Goal: Information Seeking & Learning: Learn about a topic

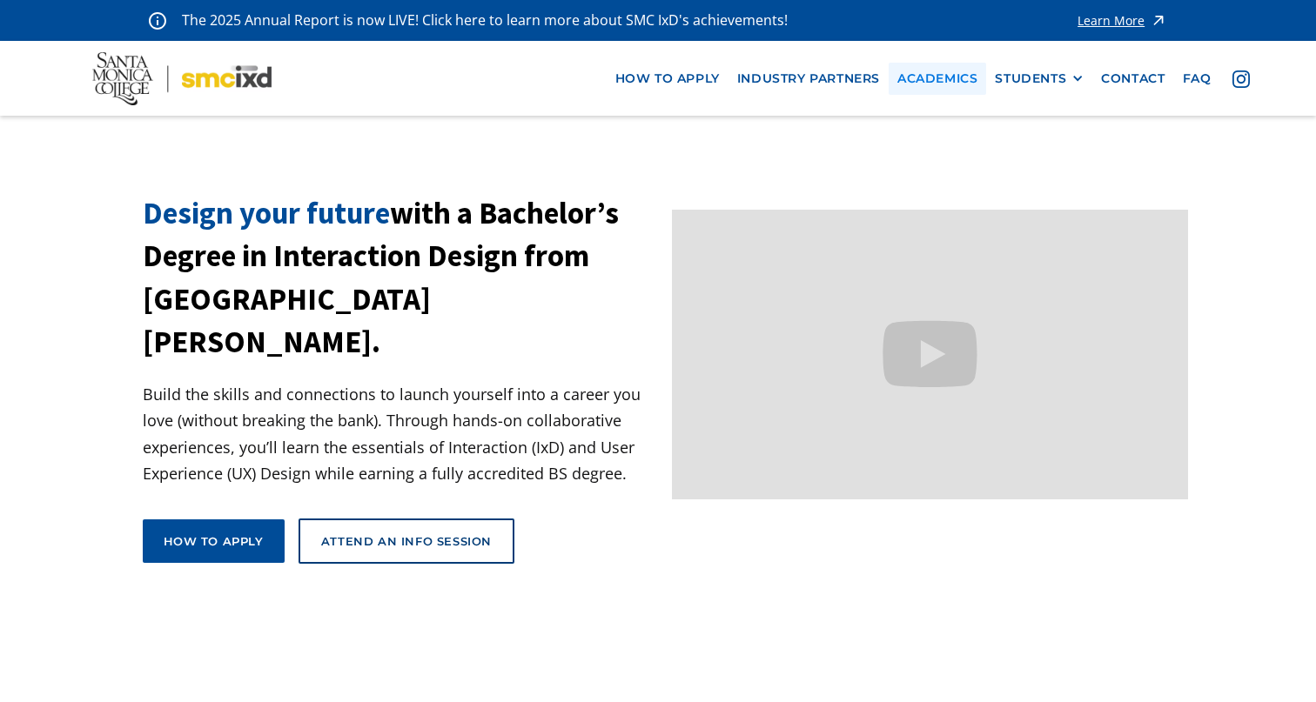
click at [956, 78] on link "Academics" at bounding box center [937, 79] width 97 height 32
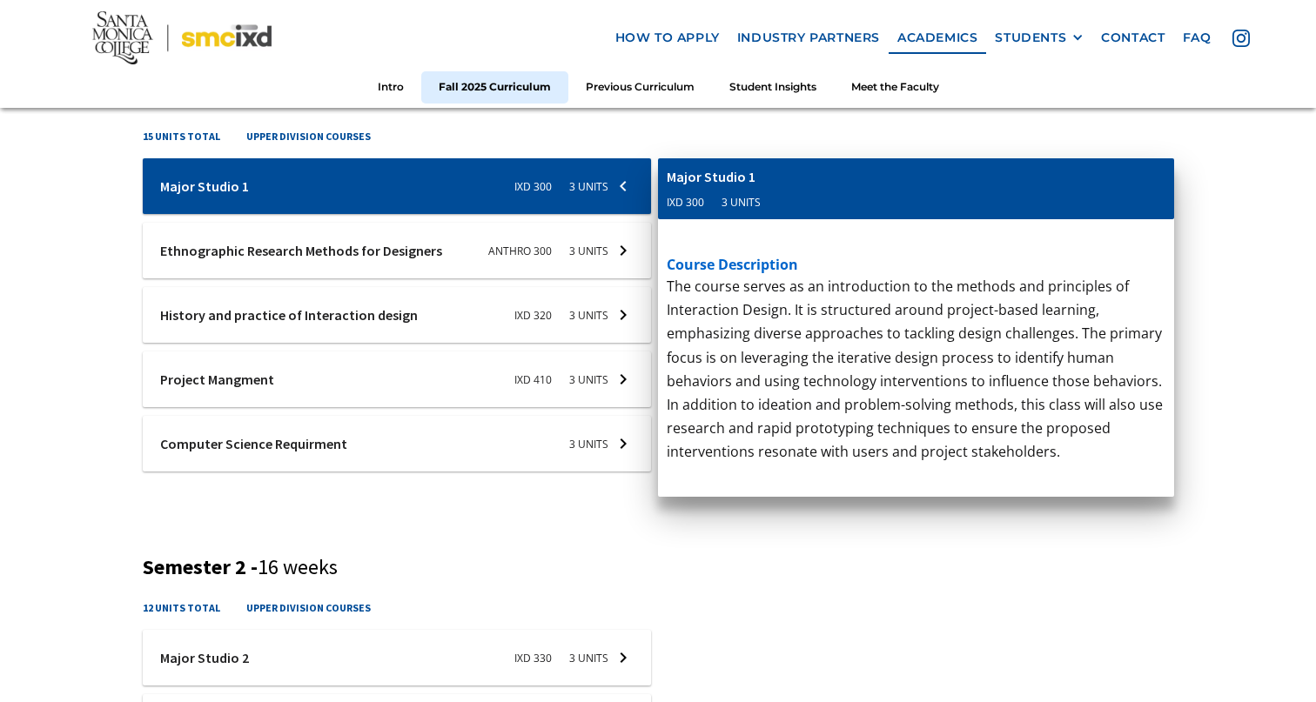
scroll to position [686, 0]
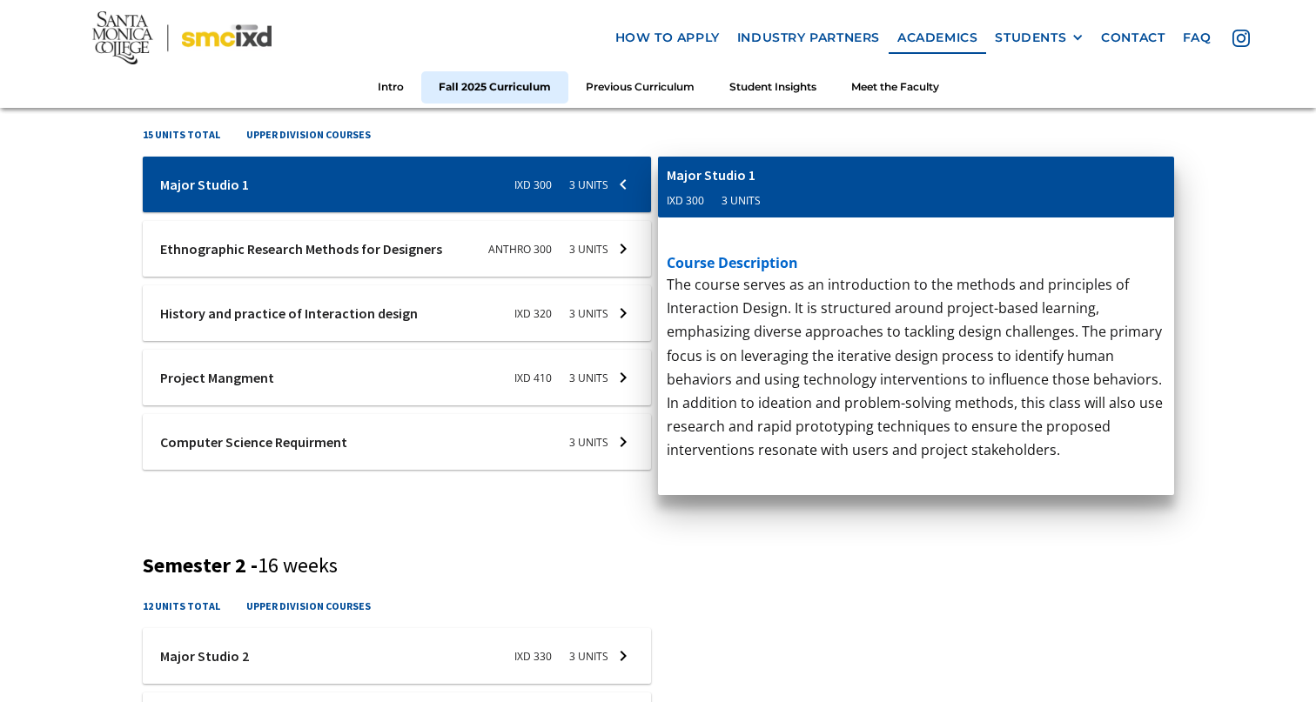
click at [721, 605] on p "‍" at bounding box center [916, 617] width 499 height 24
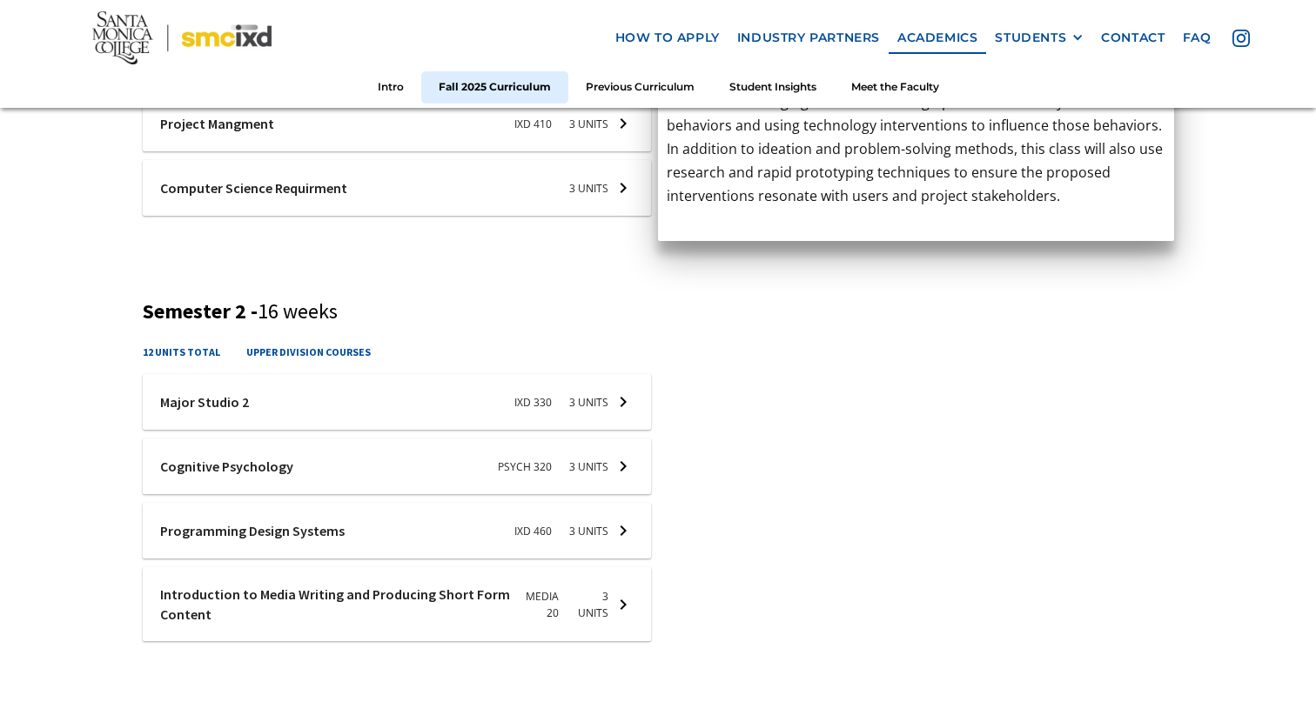
scroll to position [885, 0]
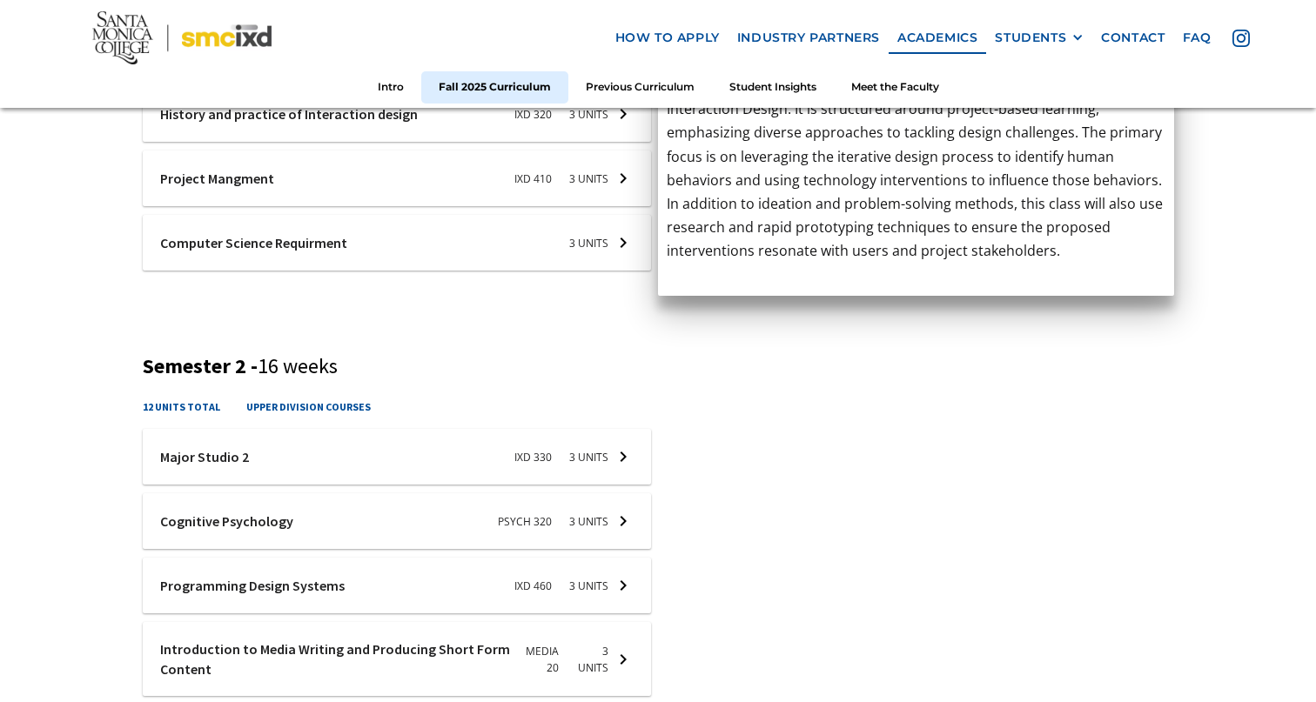
click at [630, 236] on div at bounding box center [397, 243] width 509 height 56
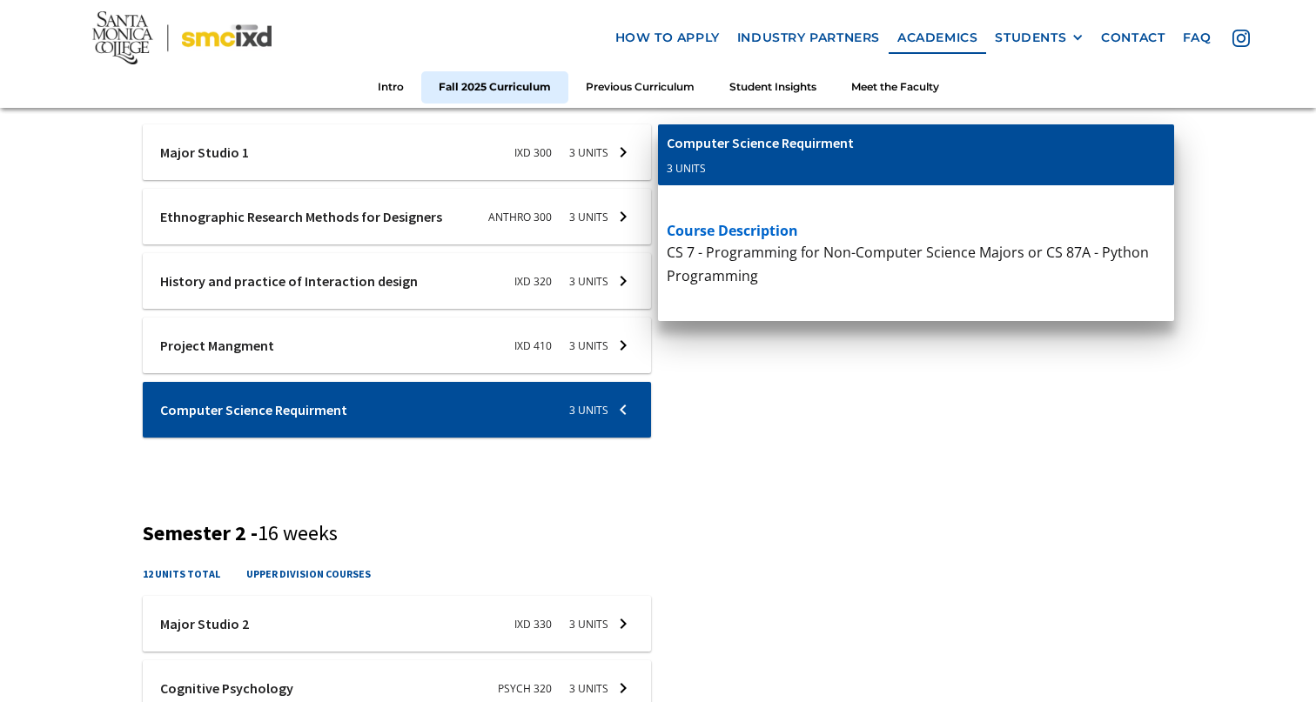
scroll to position [679, 0]
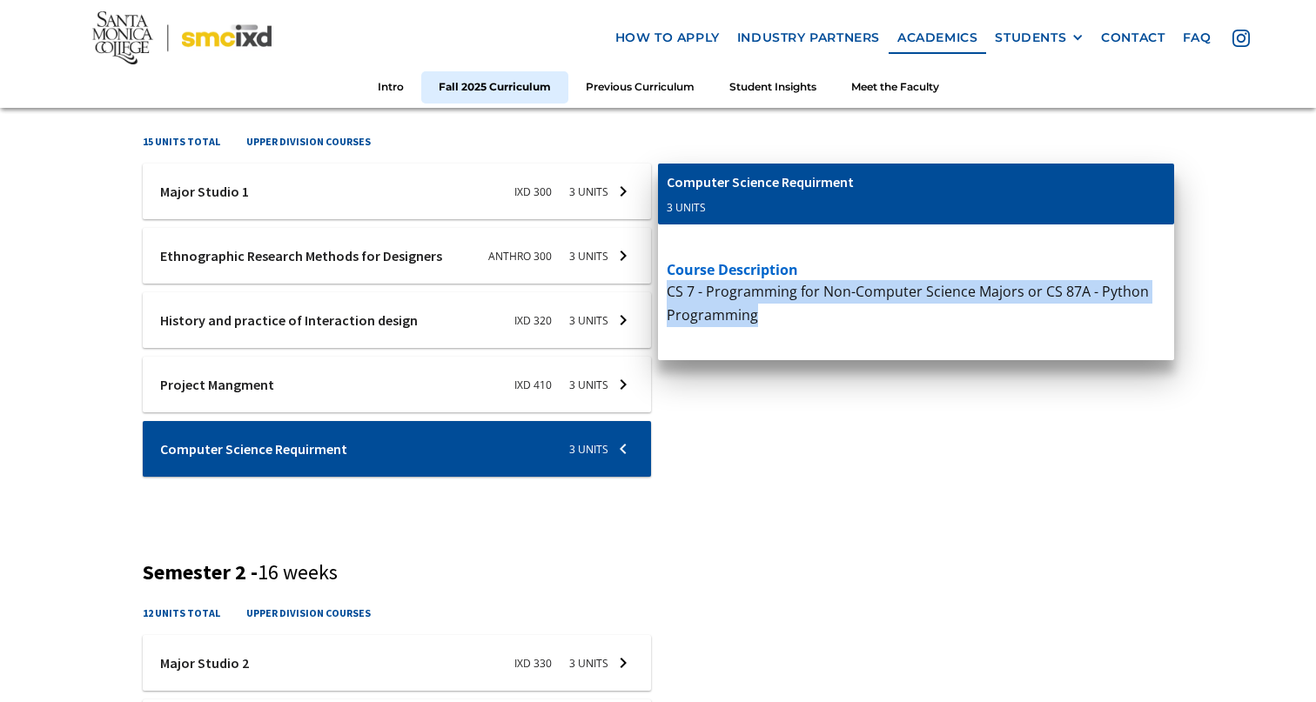
drag, startPoint x: 783, startPoint y: 322, endPoint x: 668, endPoint y: 296, distance: 118.7
click at [668, 296] on p "CS 7 - Programming for Non-Computer Science Majors or CS 87A - Python Programmi…" at bounding box center [916, 303] width 499 height 47
copy p "CS 7 - Programming for Non-Computer Science Majors or CS 87A - Python Programmi…"
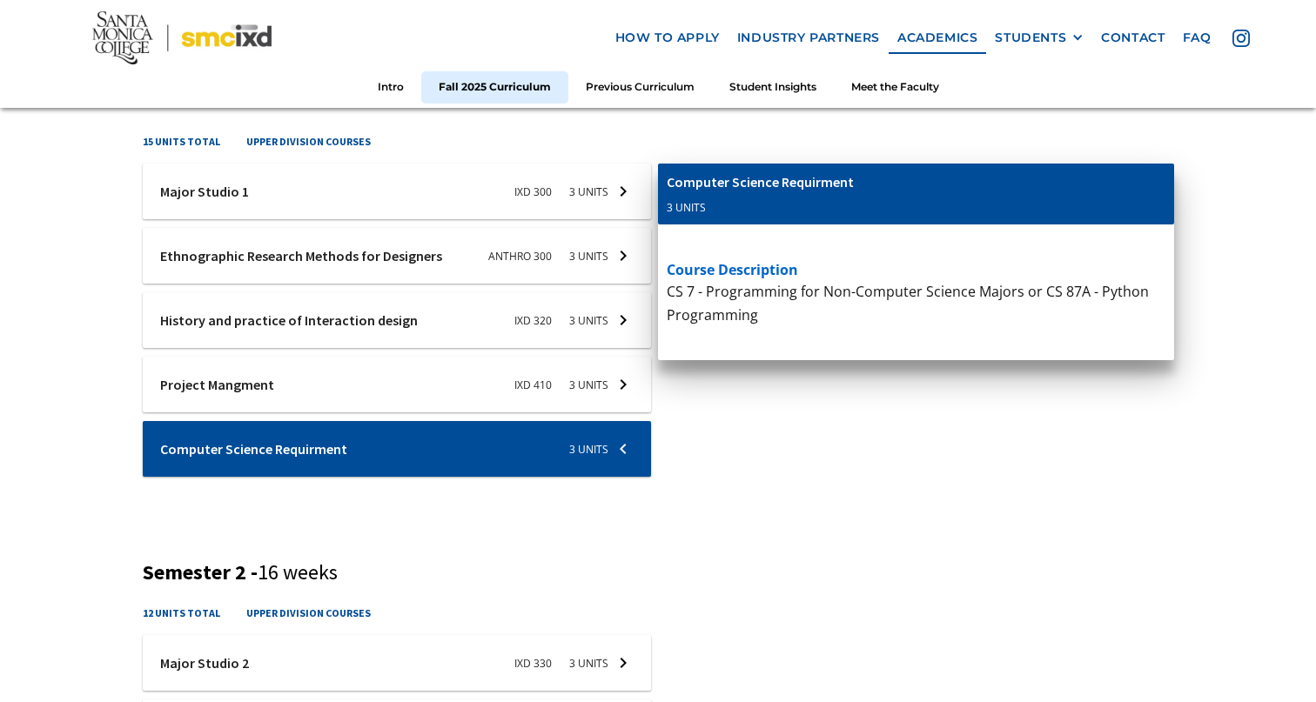
click at [890, 471] on div "cis-web-dev Computer Science Requirment 3 units course description CS 7 - Progr…" at bounding box center [916, 332] width 516 height 336
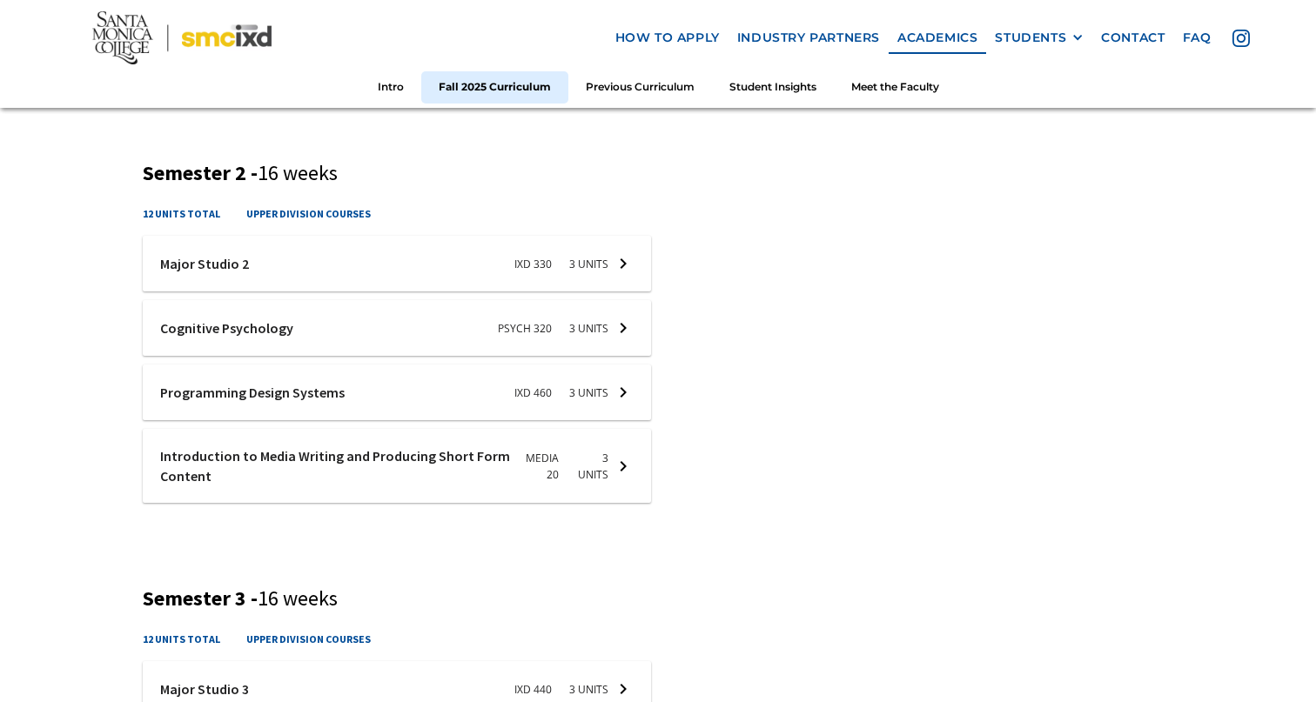
scroll to position [1122, 0]
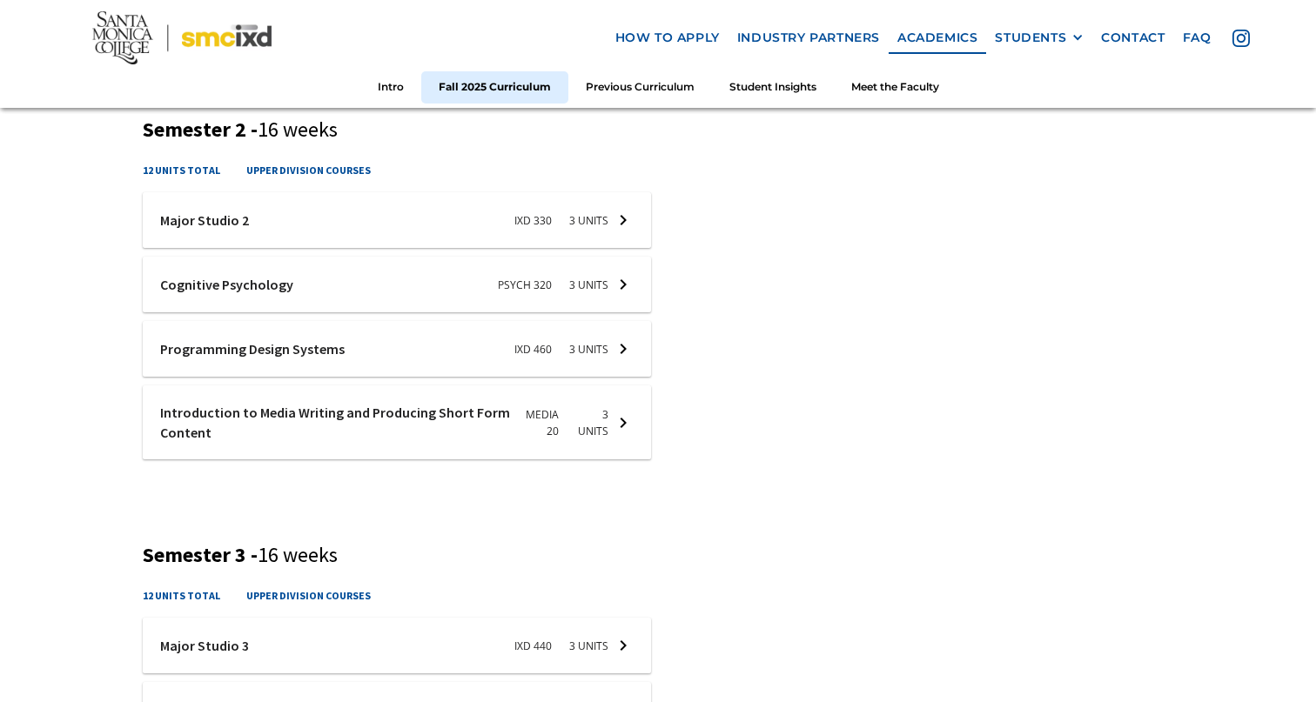
click at [333, 214] on div at bounding box center [397, 220] width 509 height 56
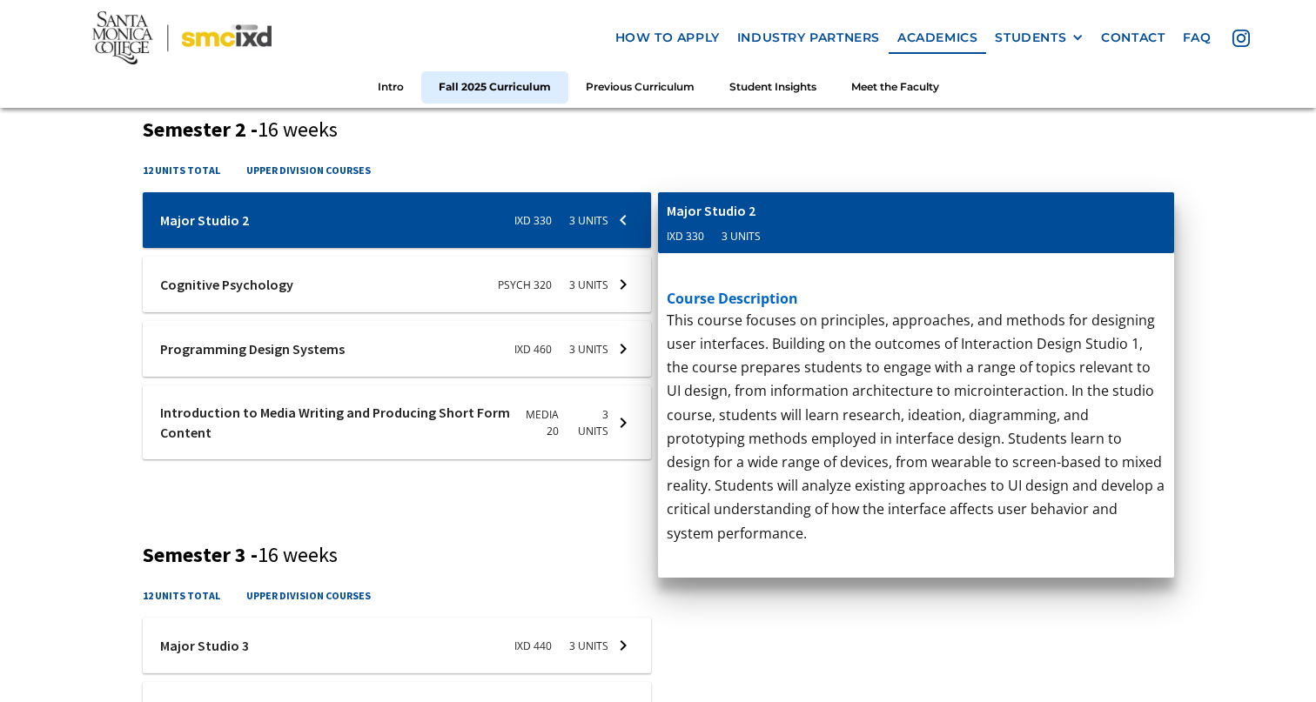
click at [517, 449] on div at bounding box center [397, 423] width 509 height 74
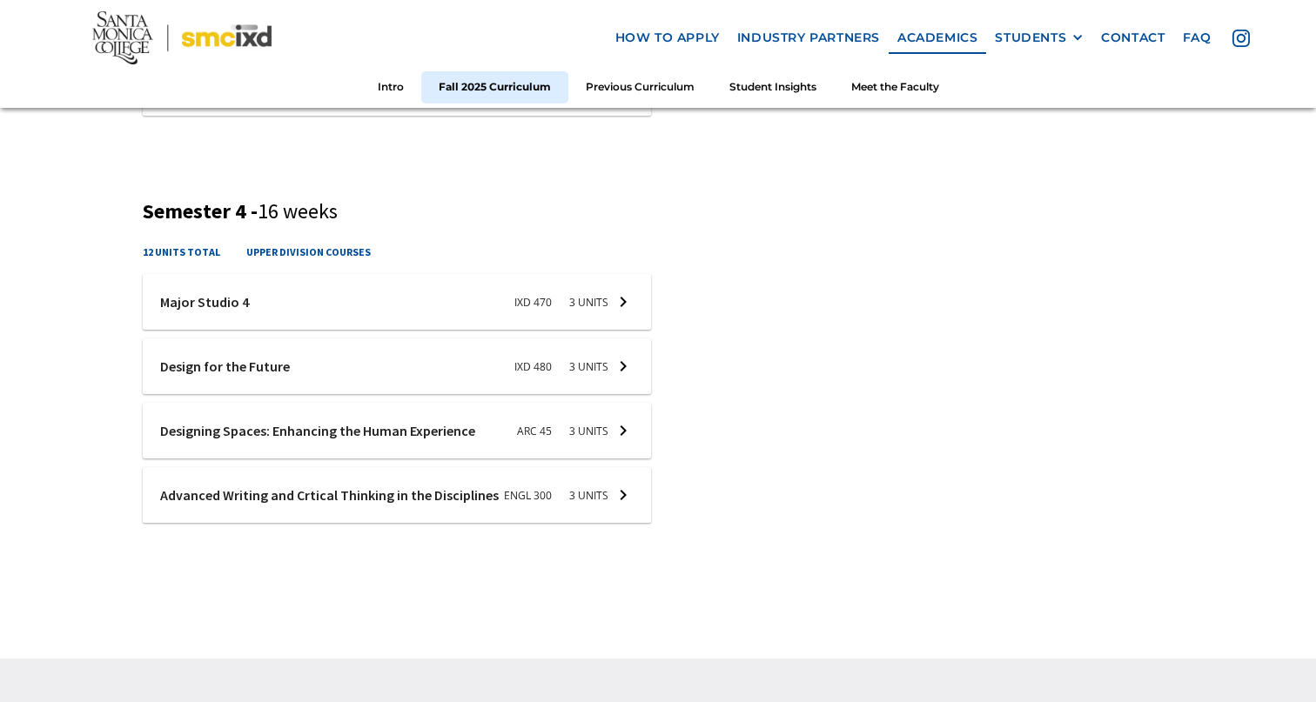
scroll to position [1880, 0]
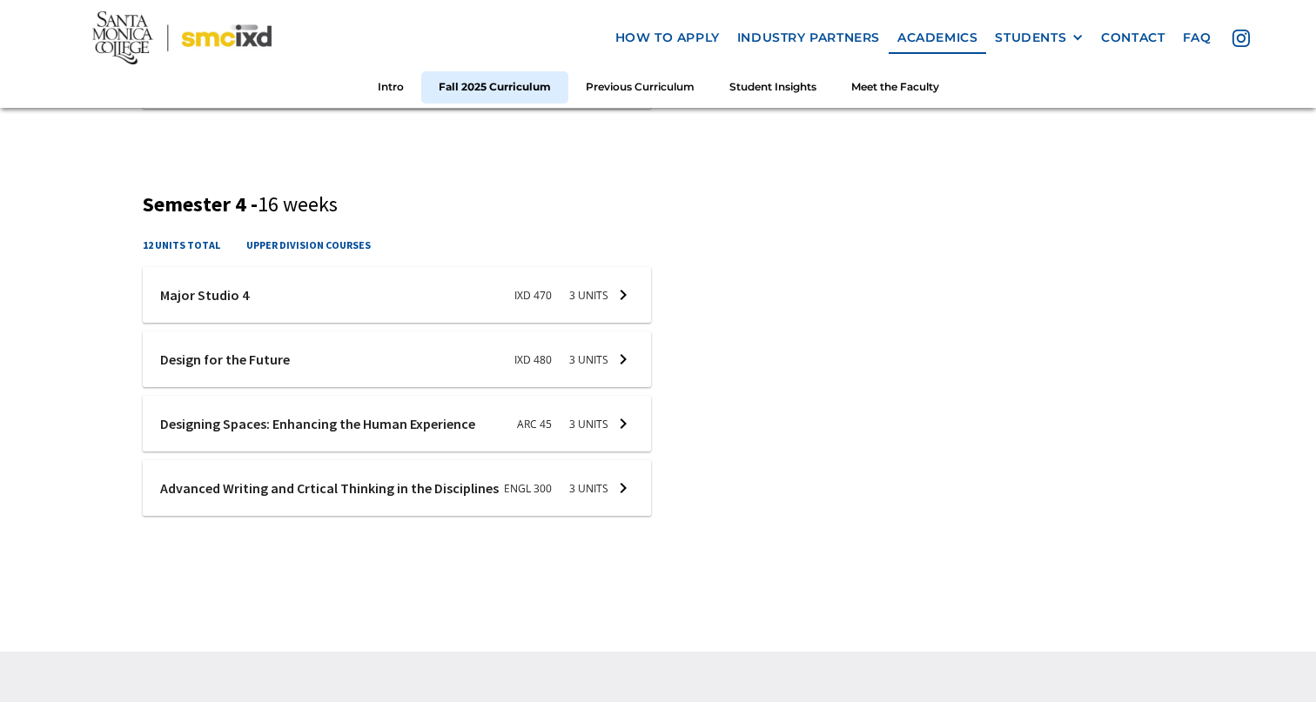
click at [300, 366] on div at bounding box center [397, 360] width 509 height 56
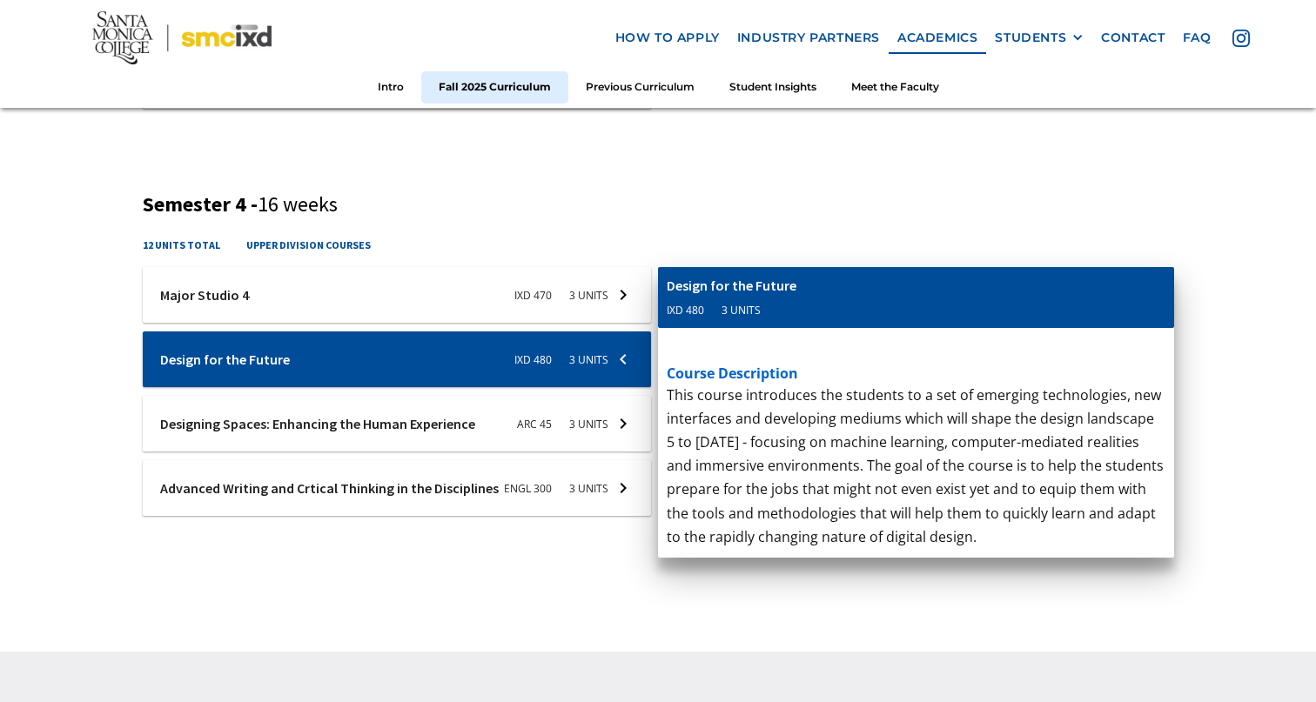
drag, startPoint x: 662, startPoint y: 285, endPoint x: 798, endPoint y: 293, distance: 136.1
click at [798, 293] on div "Advanced Writing and Crtical Thinking in the Disciplines ENGL 300 3 units" at bounding box center [916, 297] width 516 height 61
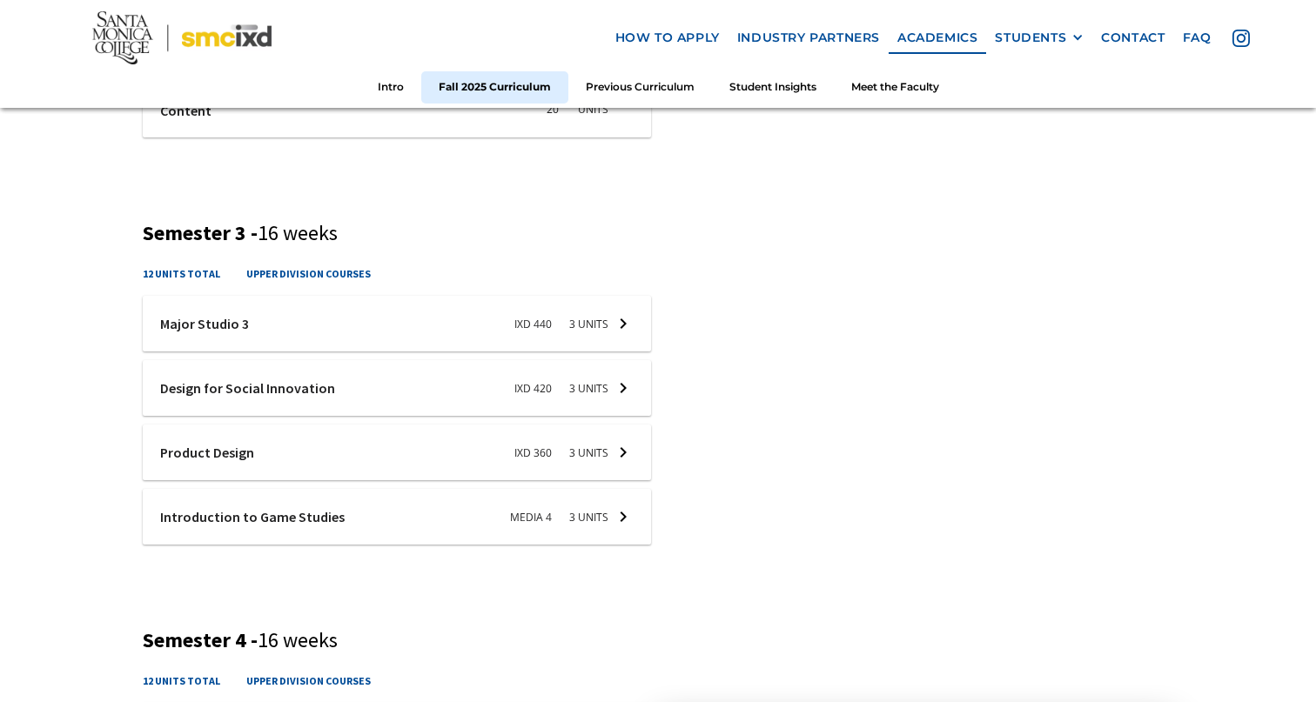
scroll to position [1426, 0]
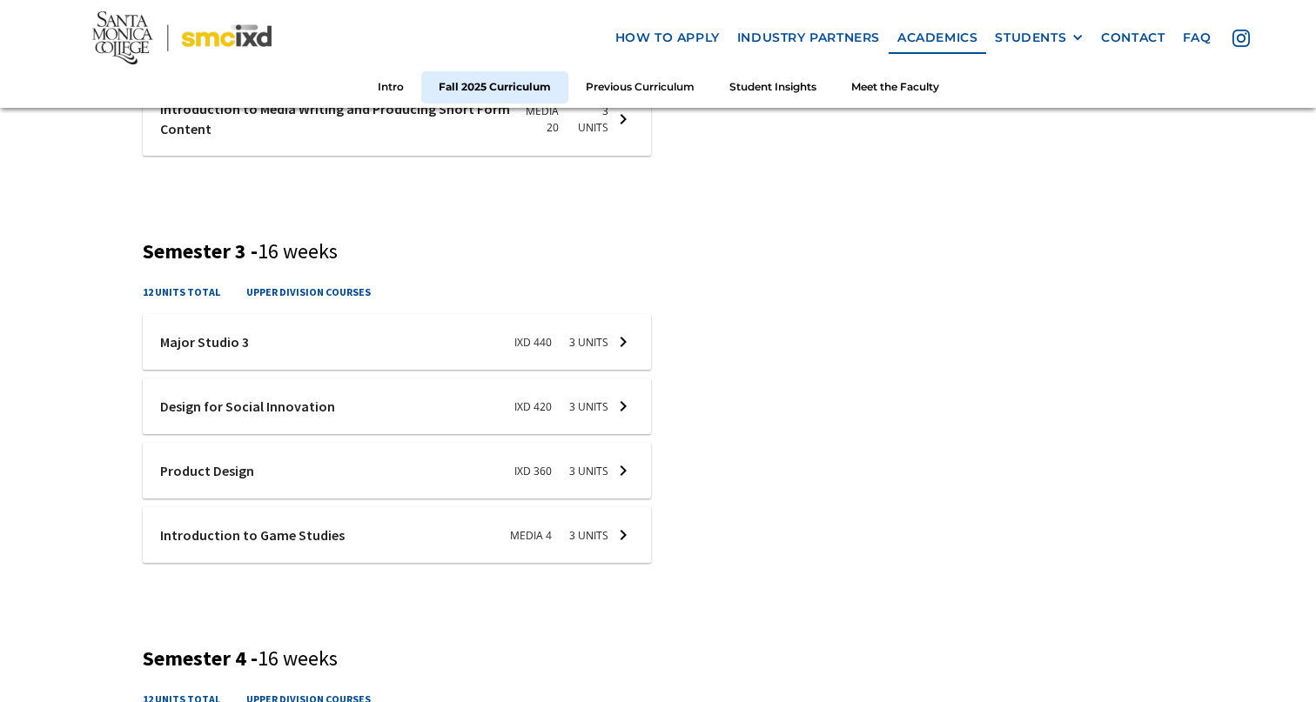
click at [806, 514] on p "This introductory course examines the medium of video games. The course studies…" at bounding box center [916, 502] width 499 height 142
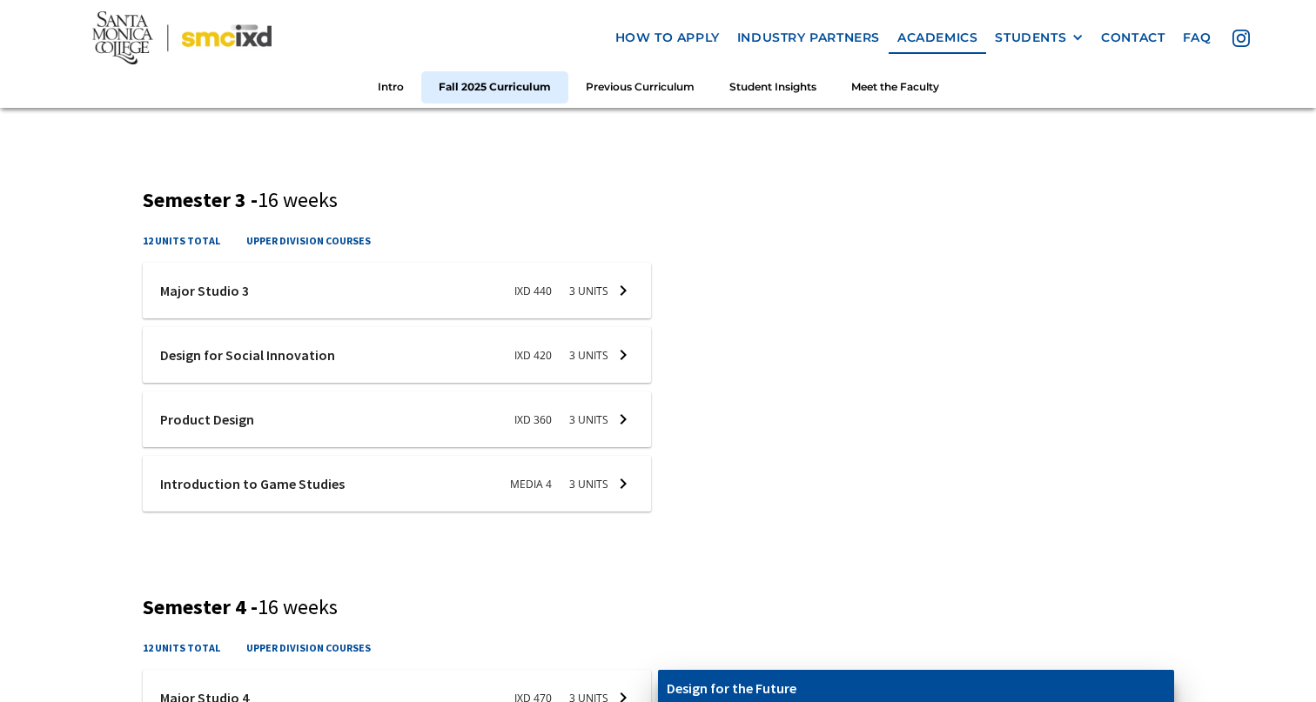
scroll to position [1483, 0]
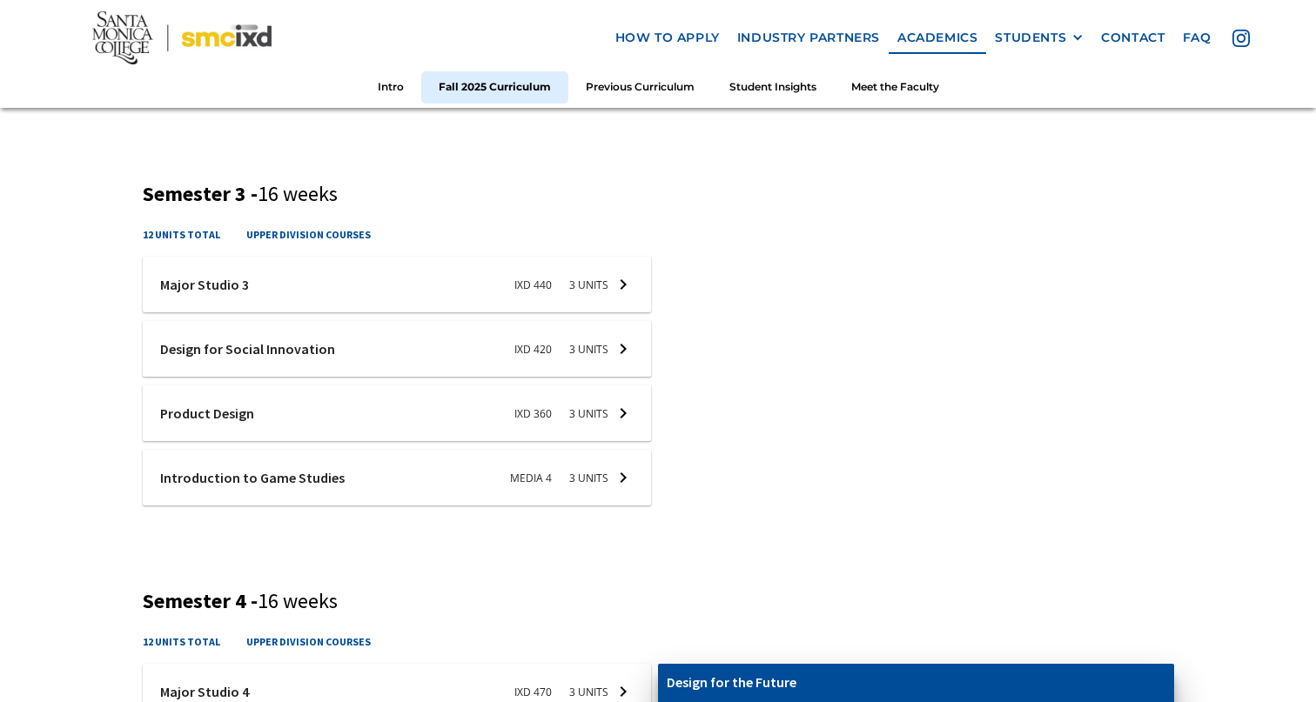
click at [343, 362] on div at bounding box center [397, 349] width 509 height 56
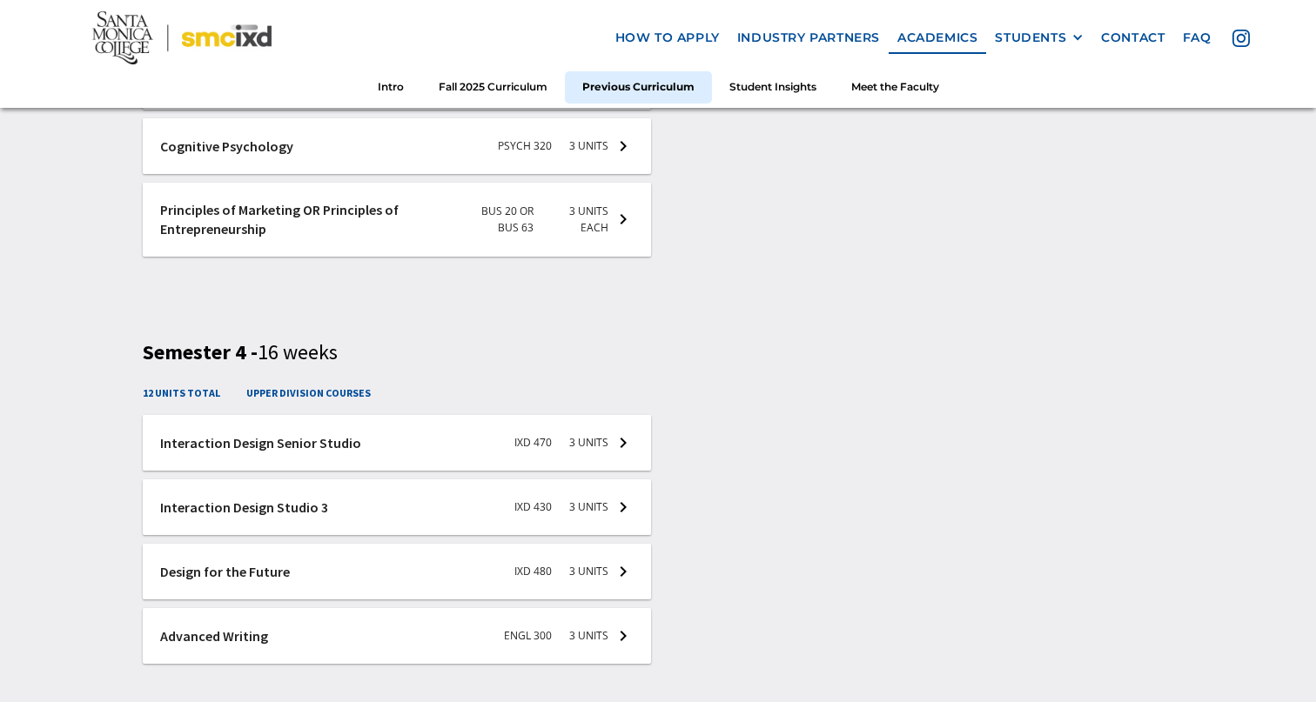
click at [730, 468] on div "Advanced Writing ENGL 300 3 Units" at bounding box center [916, 445] width 516 height 61
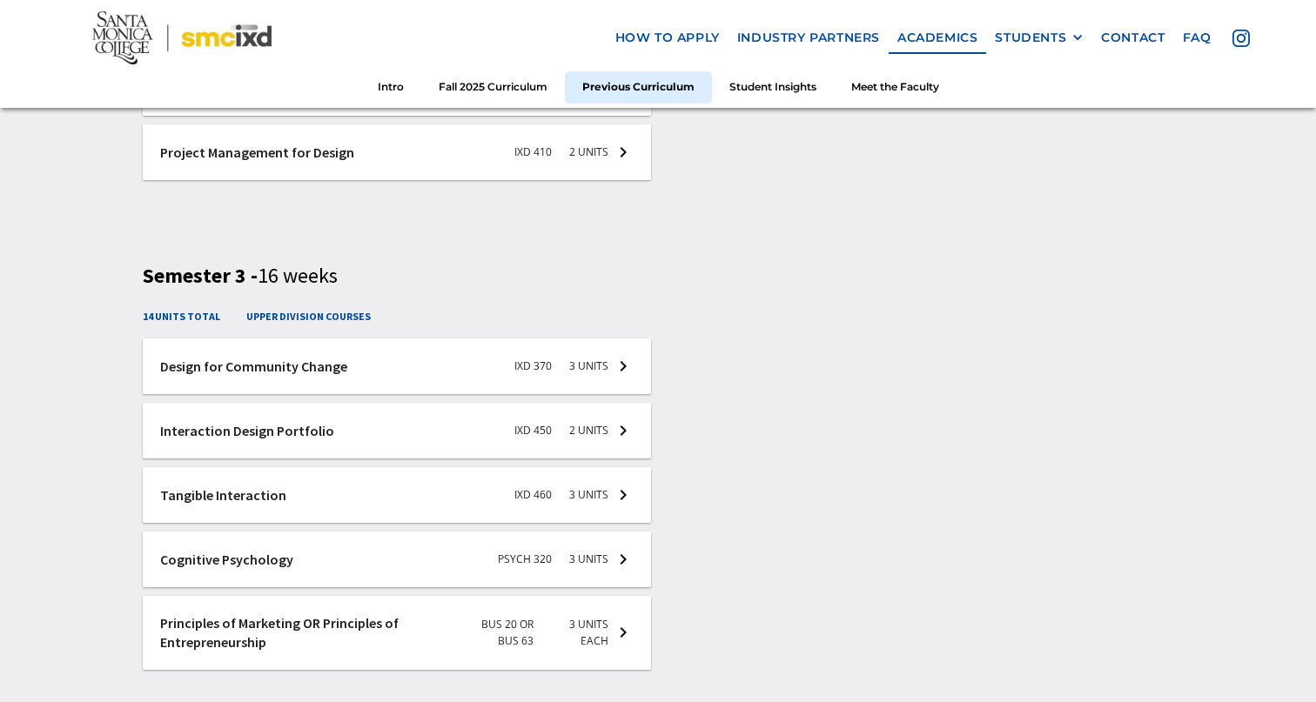
scroll to position [3259, 0]
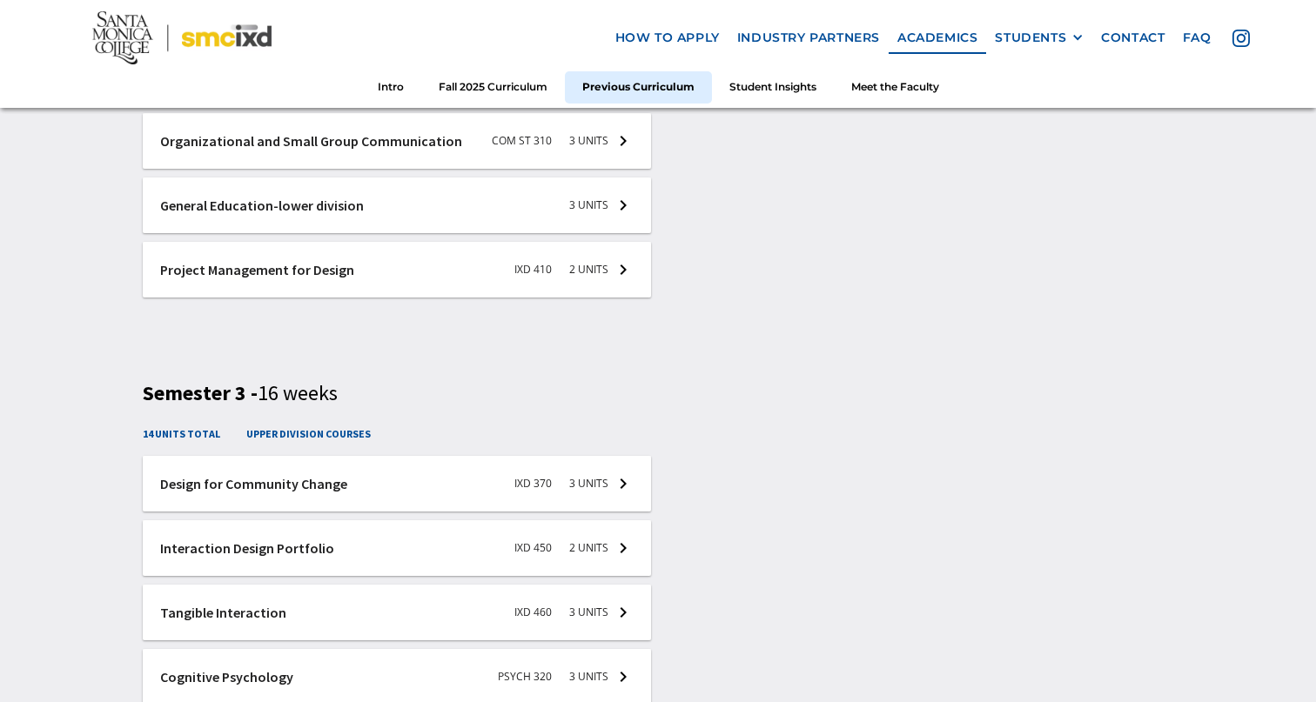
click at [796, 546] on div "course description Principles of Marketing This course introduces modern busine…" at bounding box center [916, 708] width 516 height 383
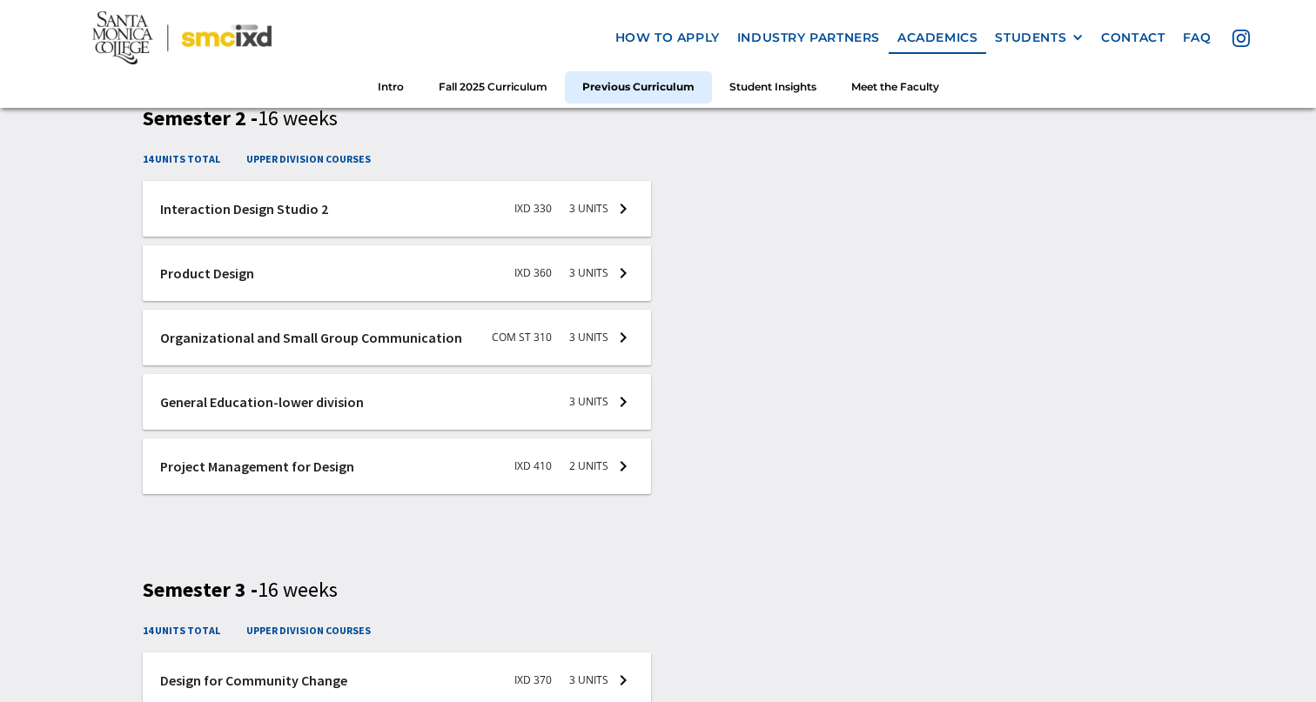
scroll to position [3035, 0]
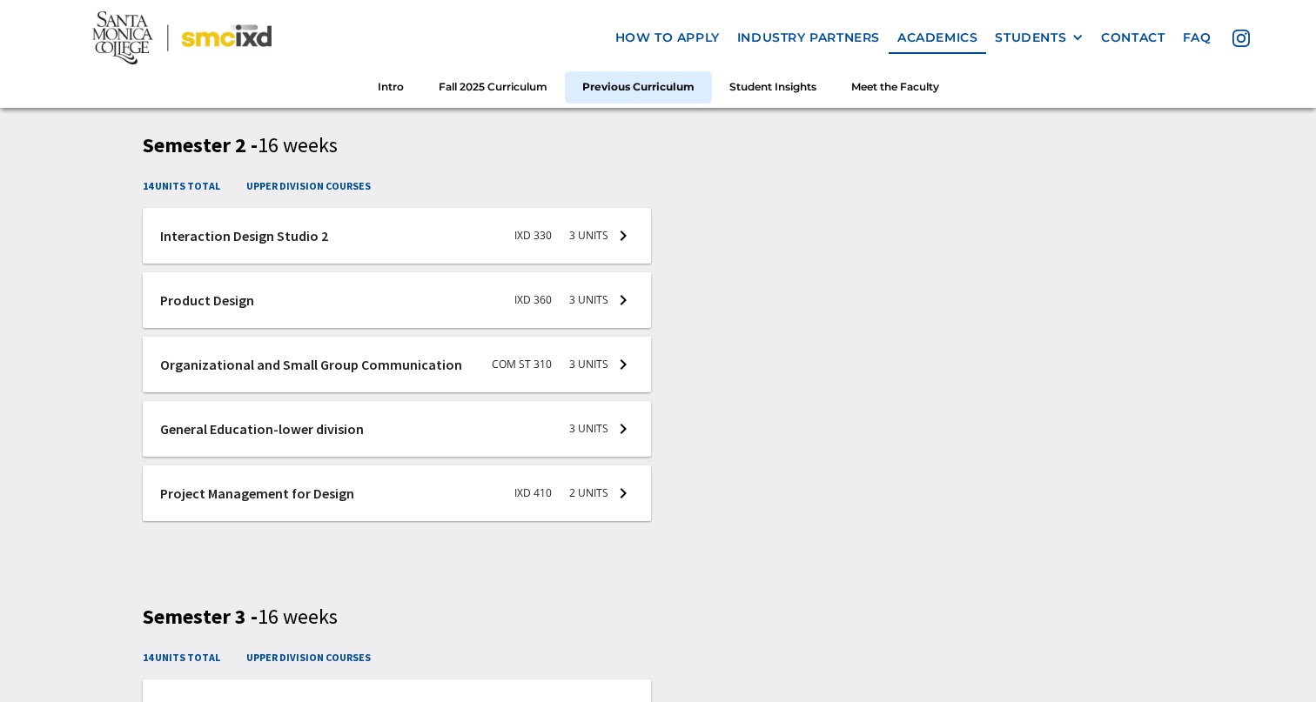
click at [592, 430] on div at bounding box center [397, 429] width 509 height 56
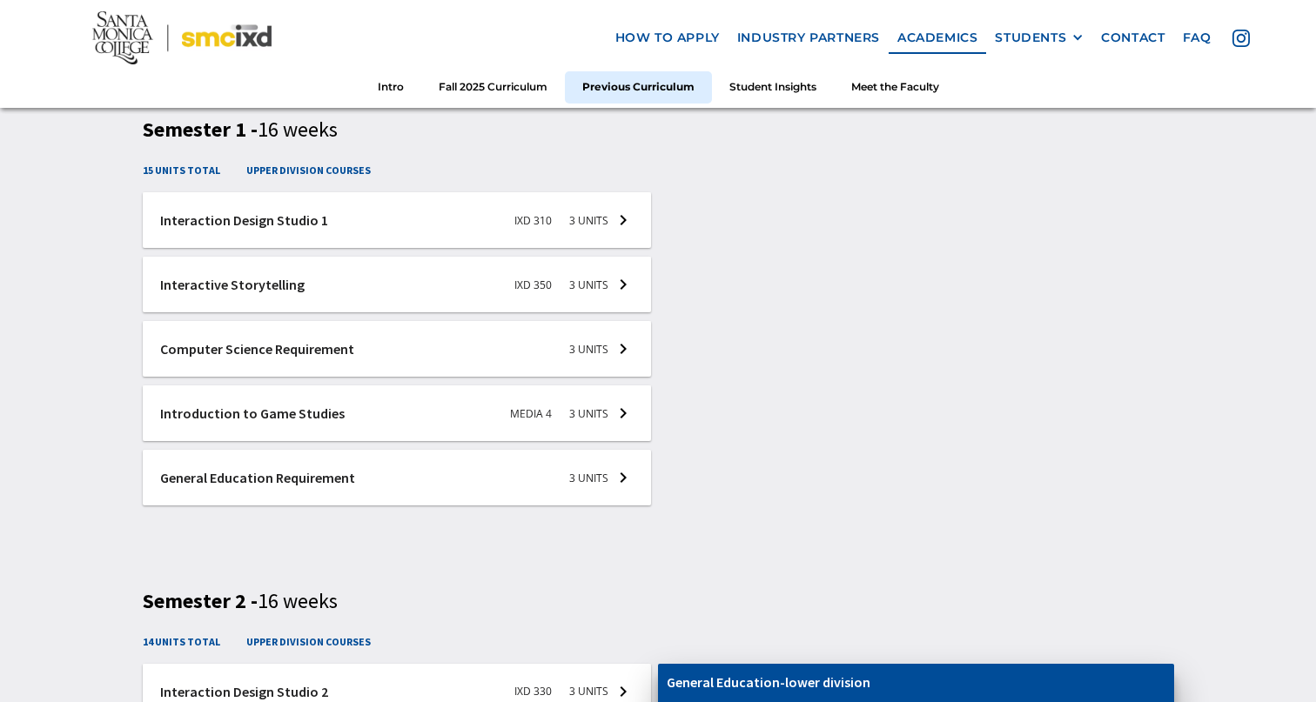
scroll to position [2582, 0]
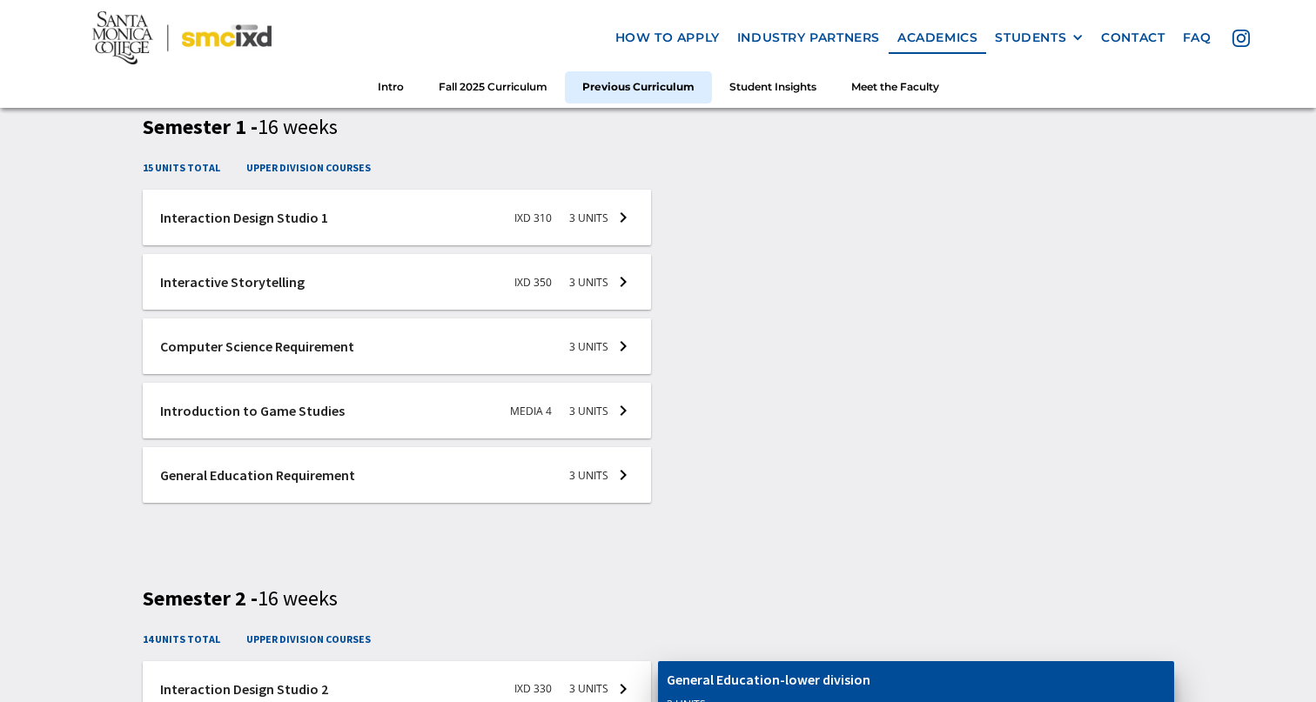
click at [608, 212] on div at bounding box center [397, 218] width 509 height 56
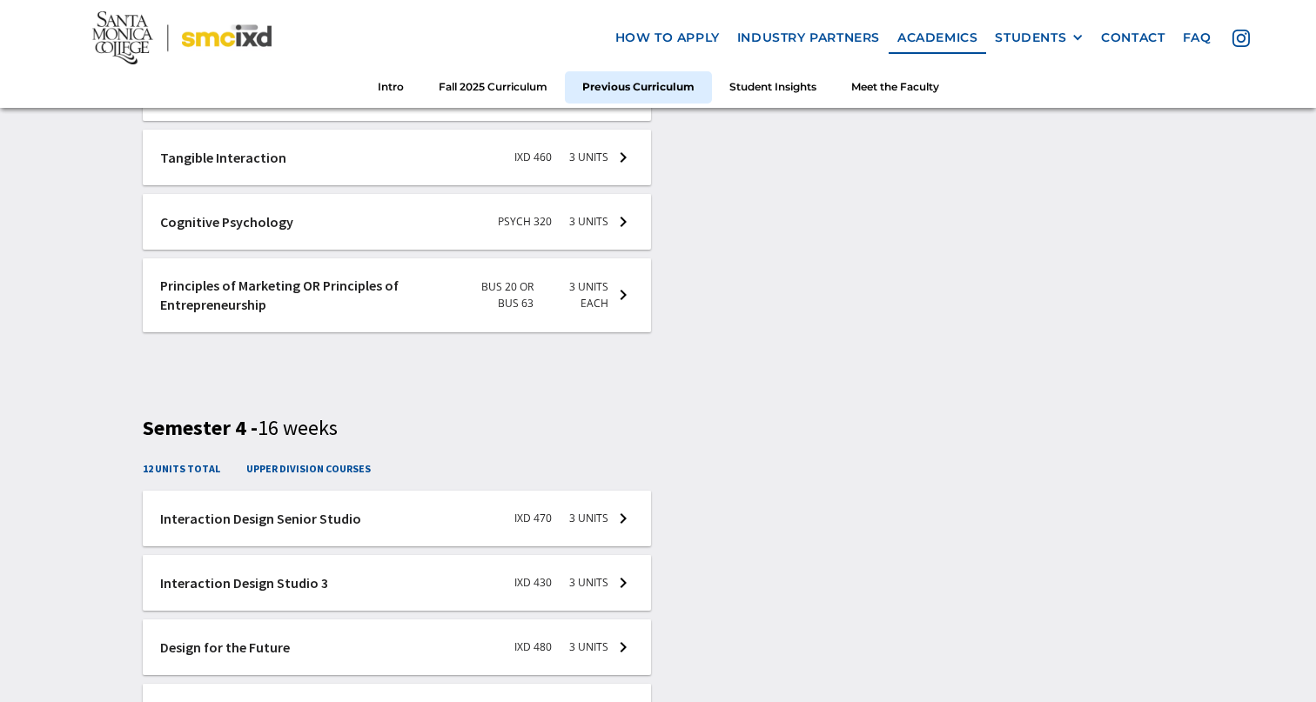
scroll to position [3773, 0]
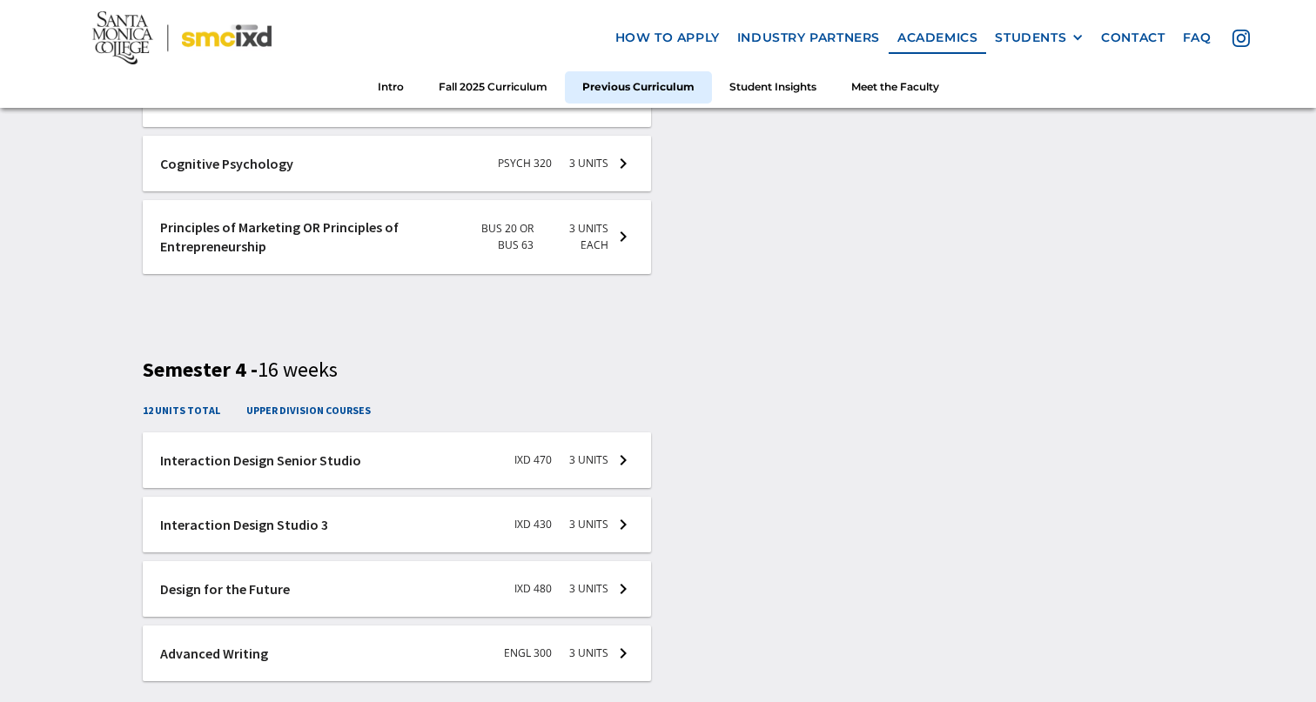
click at [799, 534] on h5 "course description" at bounding box center [916, 538] width 499 height 21
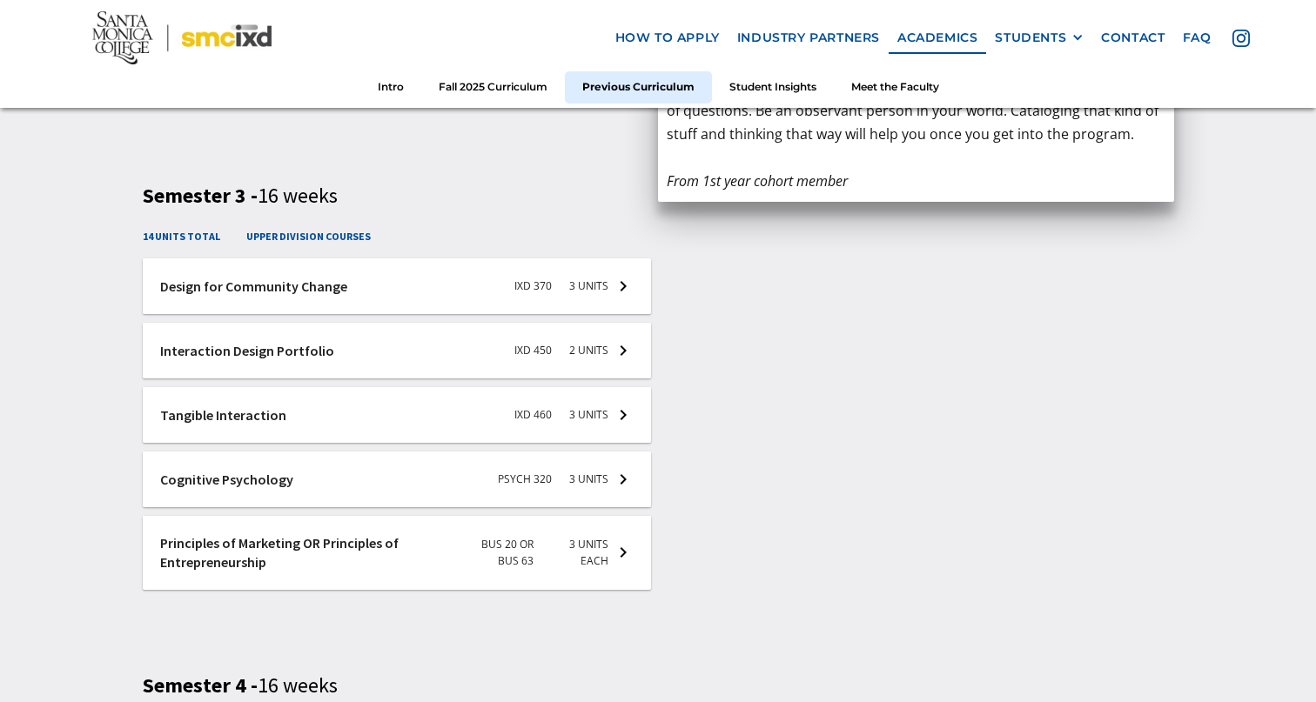
scroll to position [3452, 0]
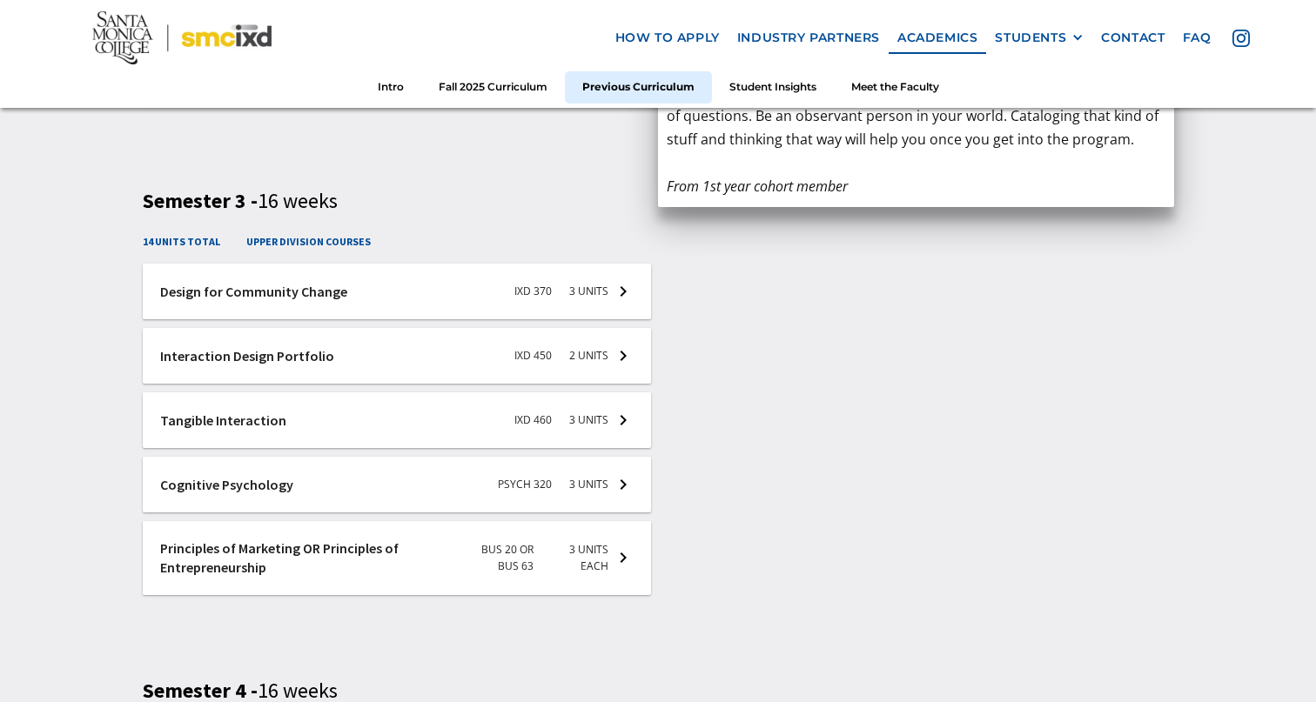
click at [439, 498] on div at bounding box center [397, 485] width 509 height 56
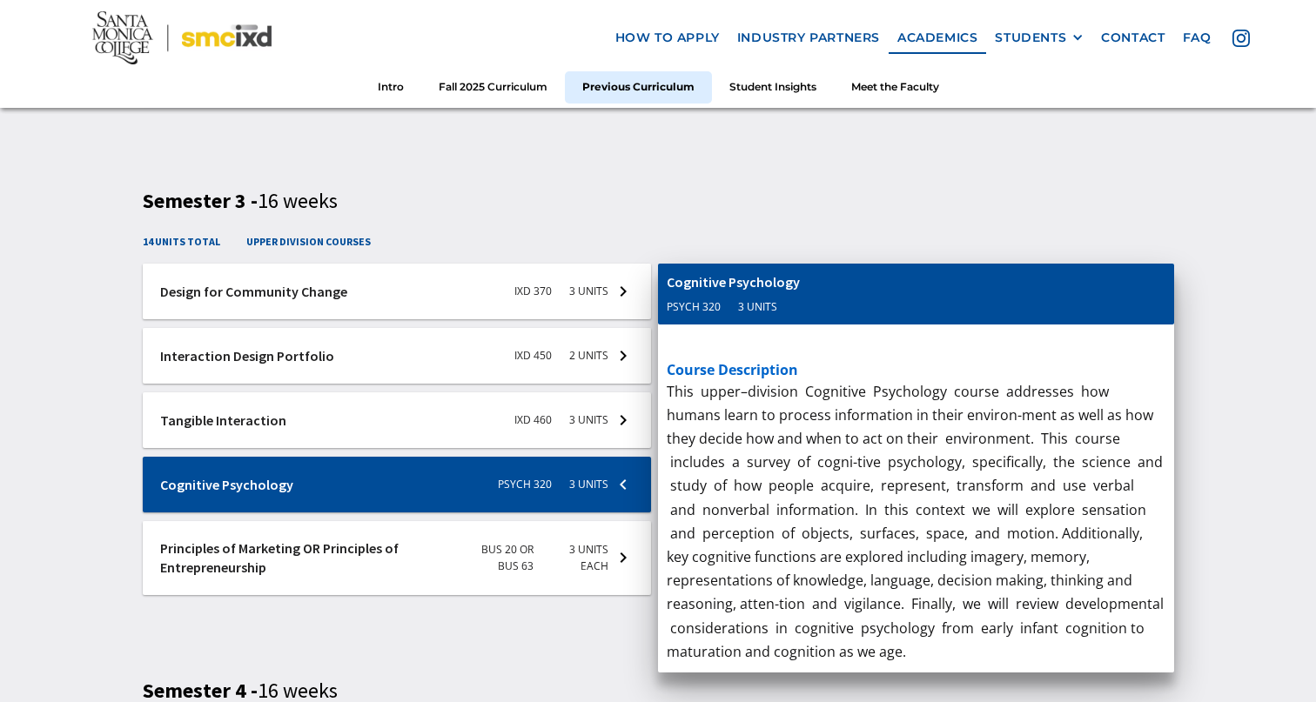
click at [418, 423] on div at bounding box center [397, 421] width 509 height 56
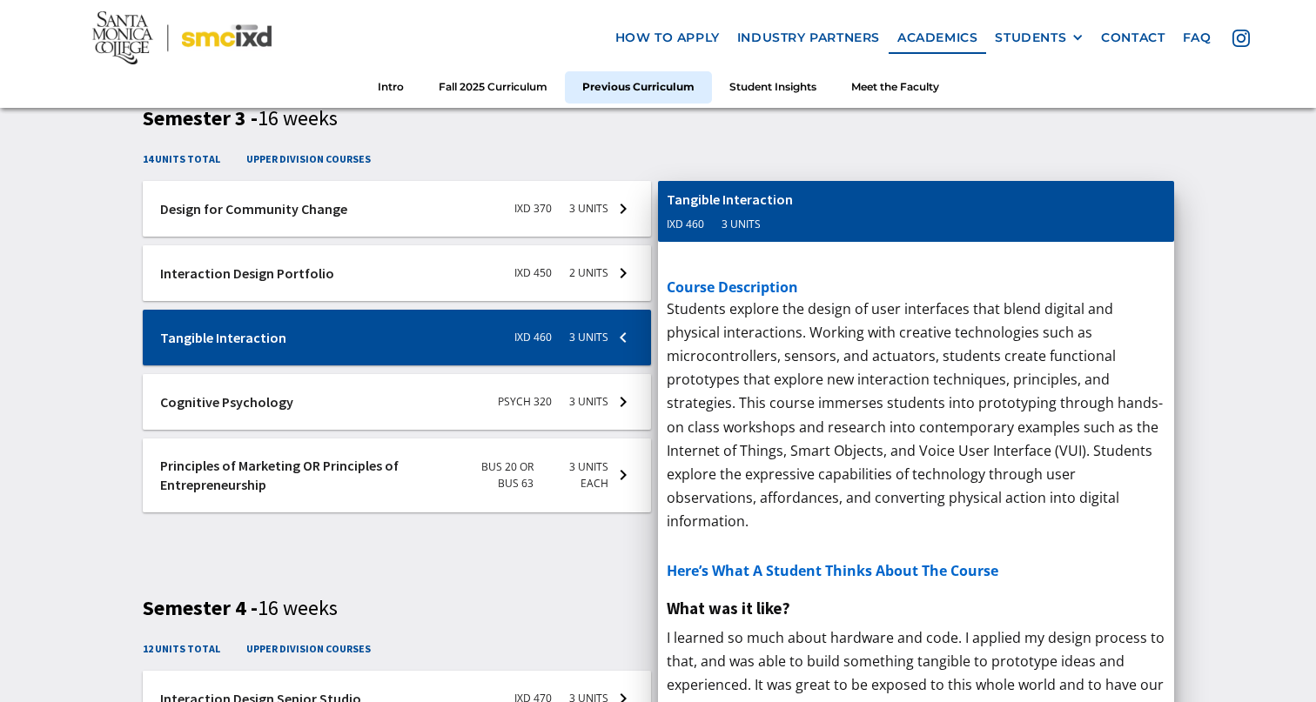
scroll to position [3516, 0]
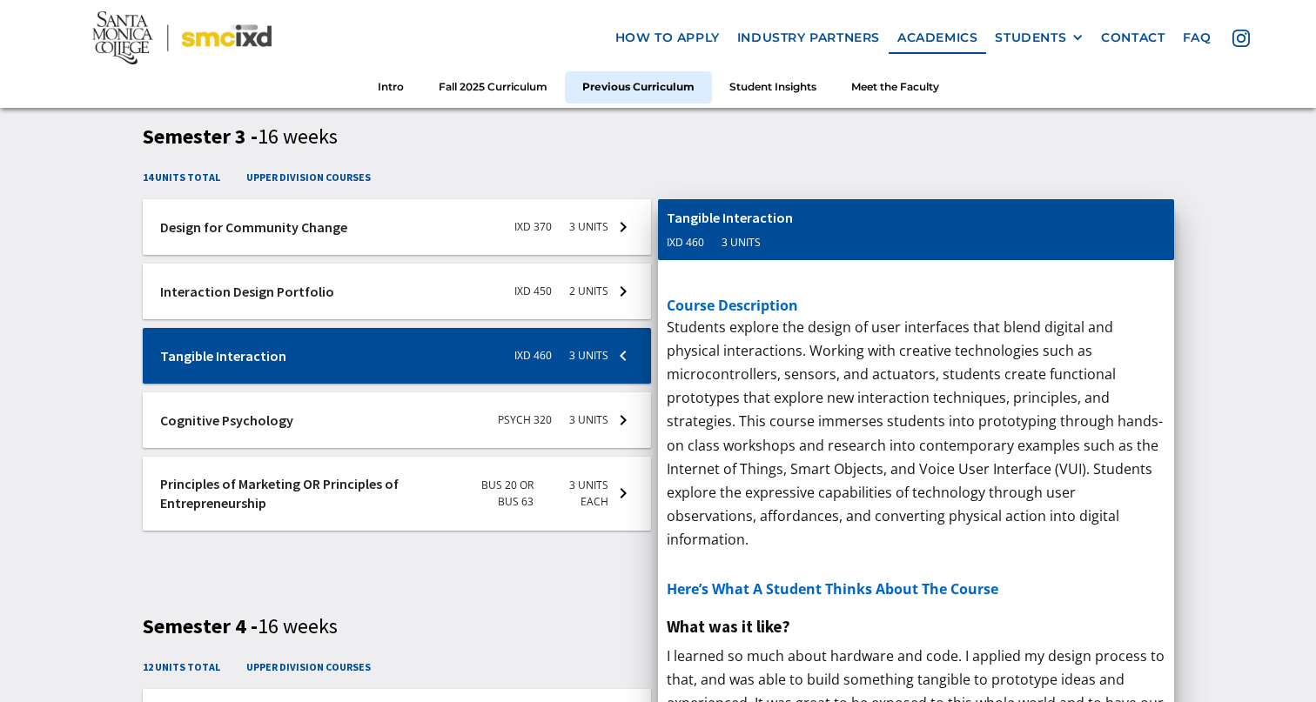
click at [427, 514] on div at bounding box center [397, 494] width 509 height 74
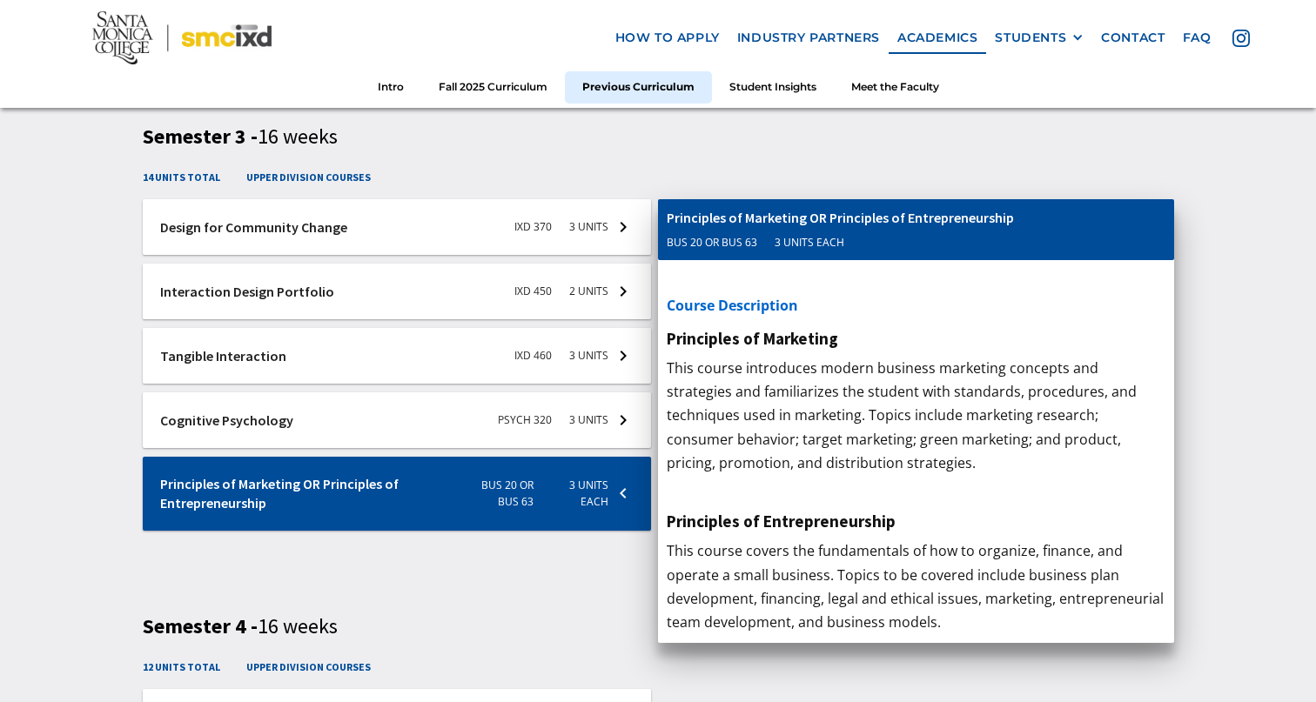
click at [394, 415] on div at bounding box center [397, 421] width 509 height 56
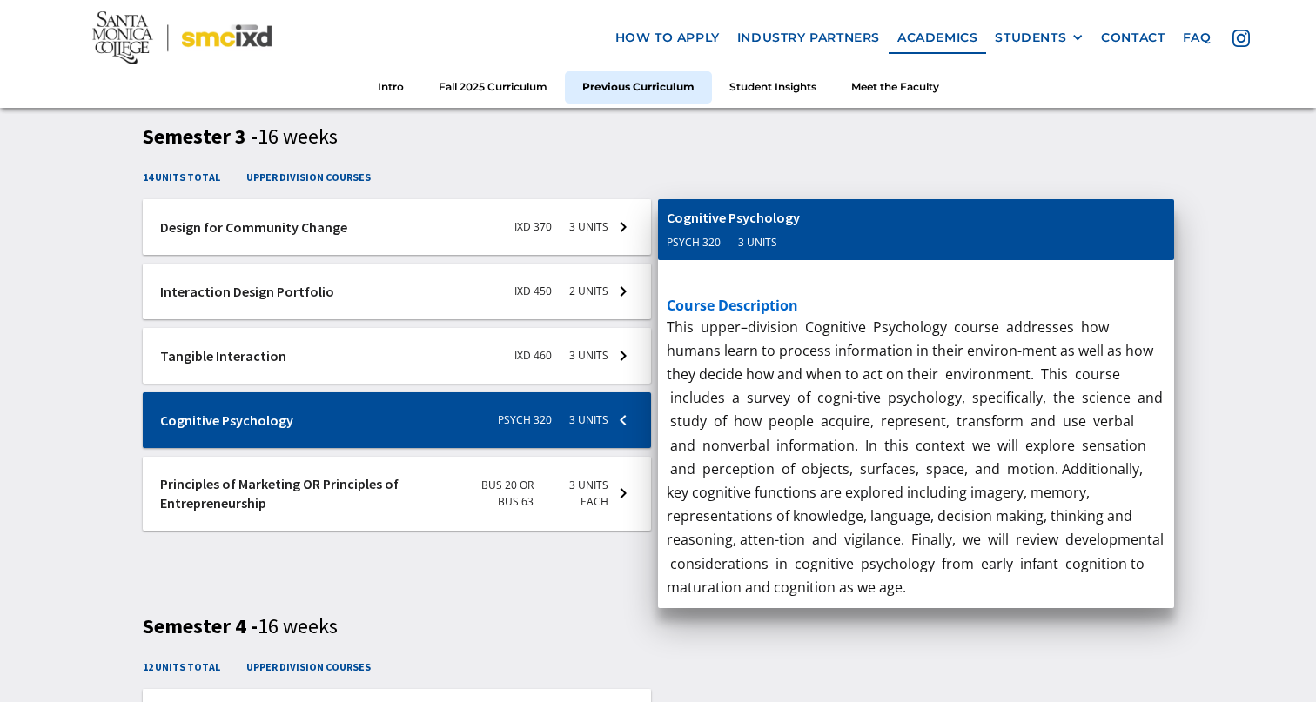
drag, startPoint x: 296, startPoint y: 421, endPoint x: 102, endPoint y: 413, distance: 194.3
click at [102, 413] on div "Previous IxD Curriculum Semester 1 - 16 weeks 15 units total upper division cou…" at bounding box center [658, 45] width 1316 height 2058
click at [583, 608] on div "Previous IxD Curriculum Semester 1 - 16 weeks 15 units total upper division cou…" at bounding box center [659, 23] width 1032 height 1875
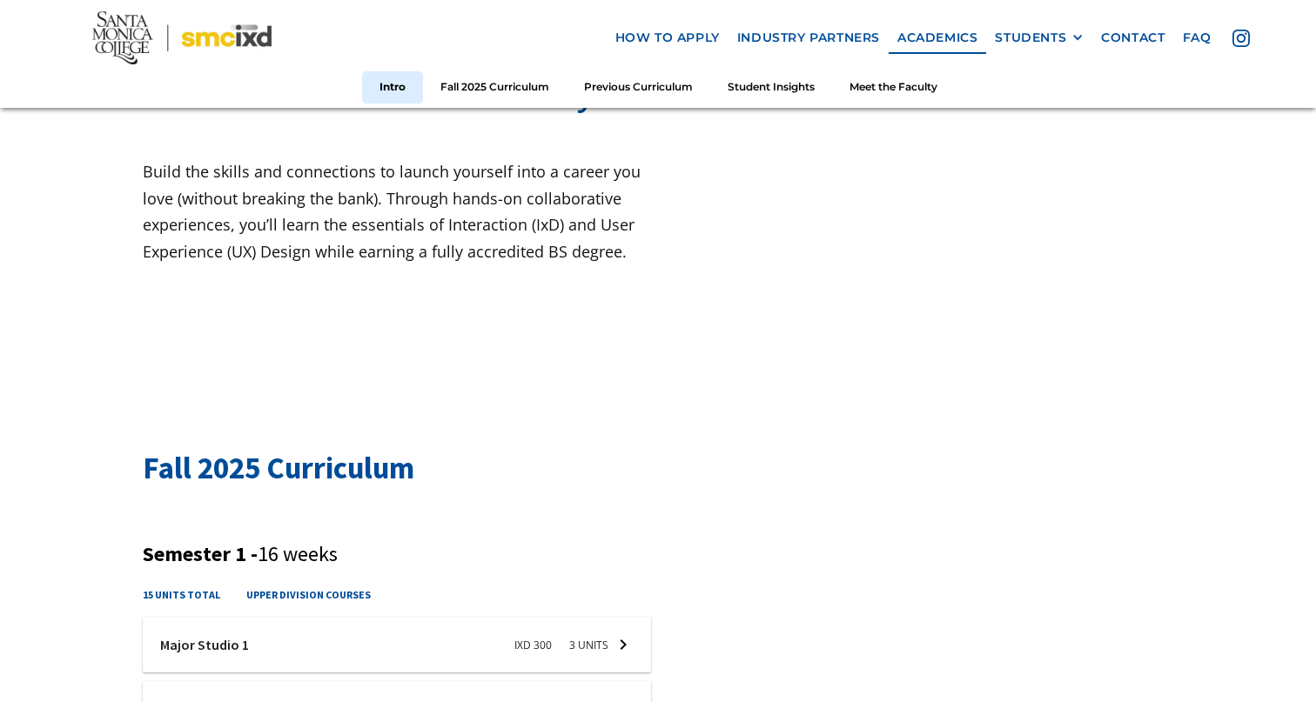
scroll to position [232, 0]
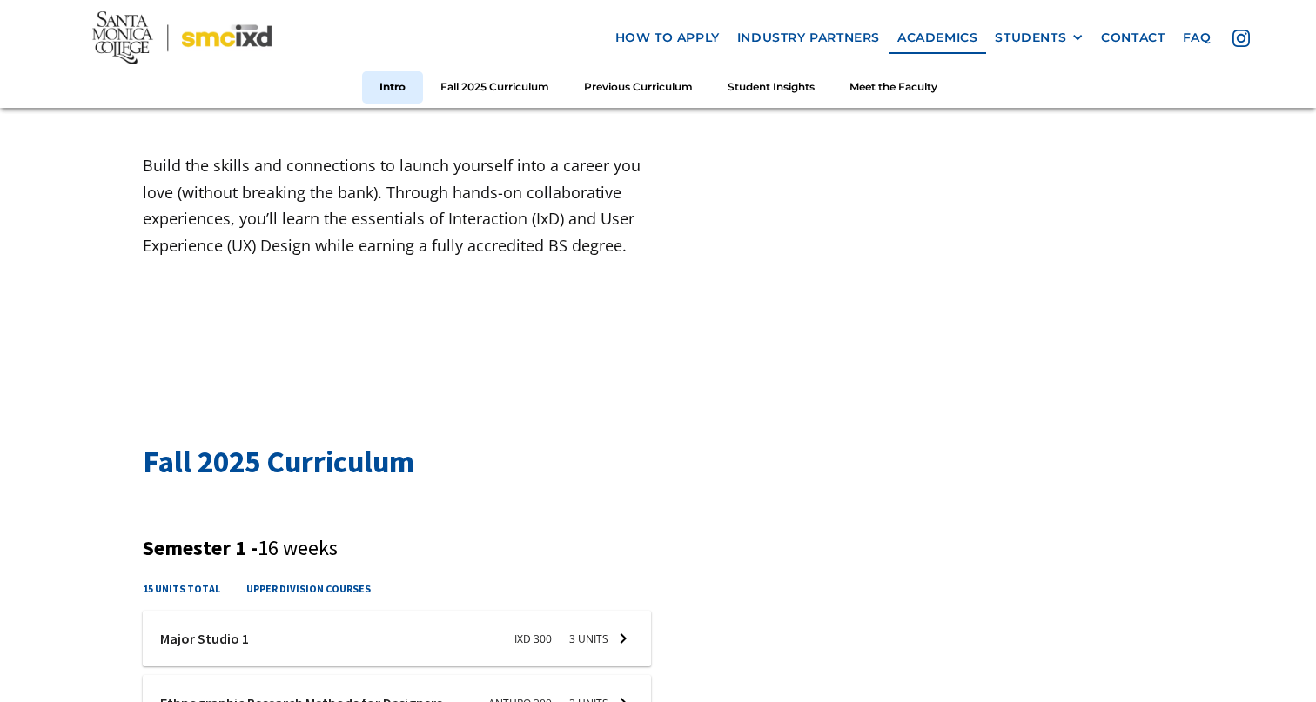
click at [545, 245] on p "Build the skills and connections to launch yourself into a career you love (wit…" at bounding box center [401, 205] width 516 height 106
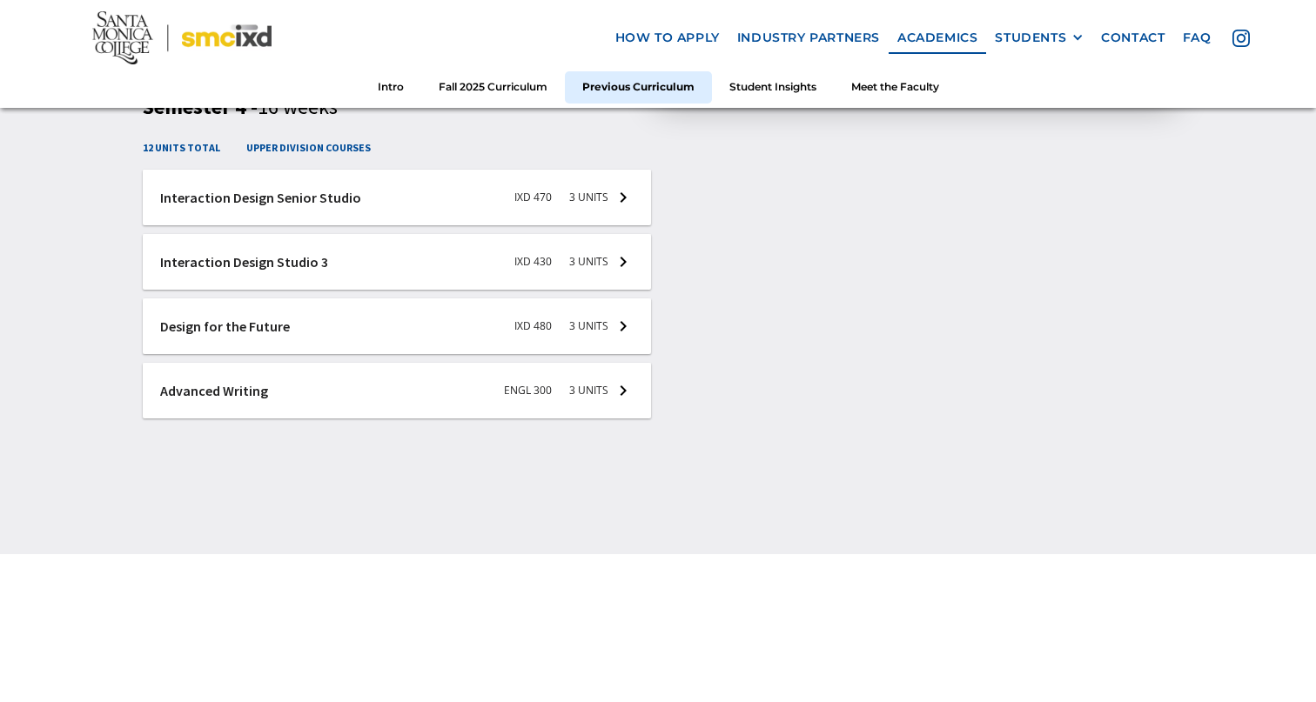
scroll to position [4020, 0]
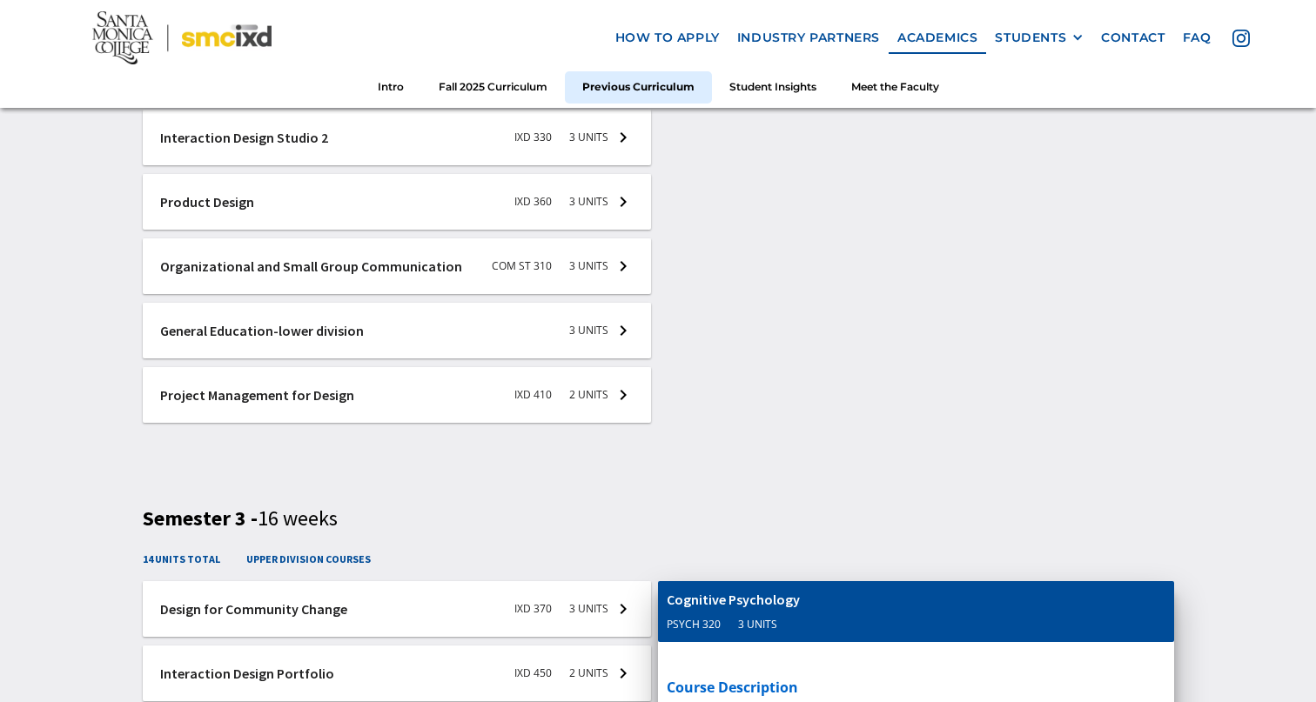
click at [765, 447] on h6 "here’s what a student thinks about the course" at bounding box center [916, 451] width 499 height 21
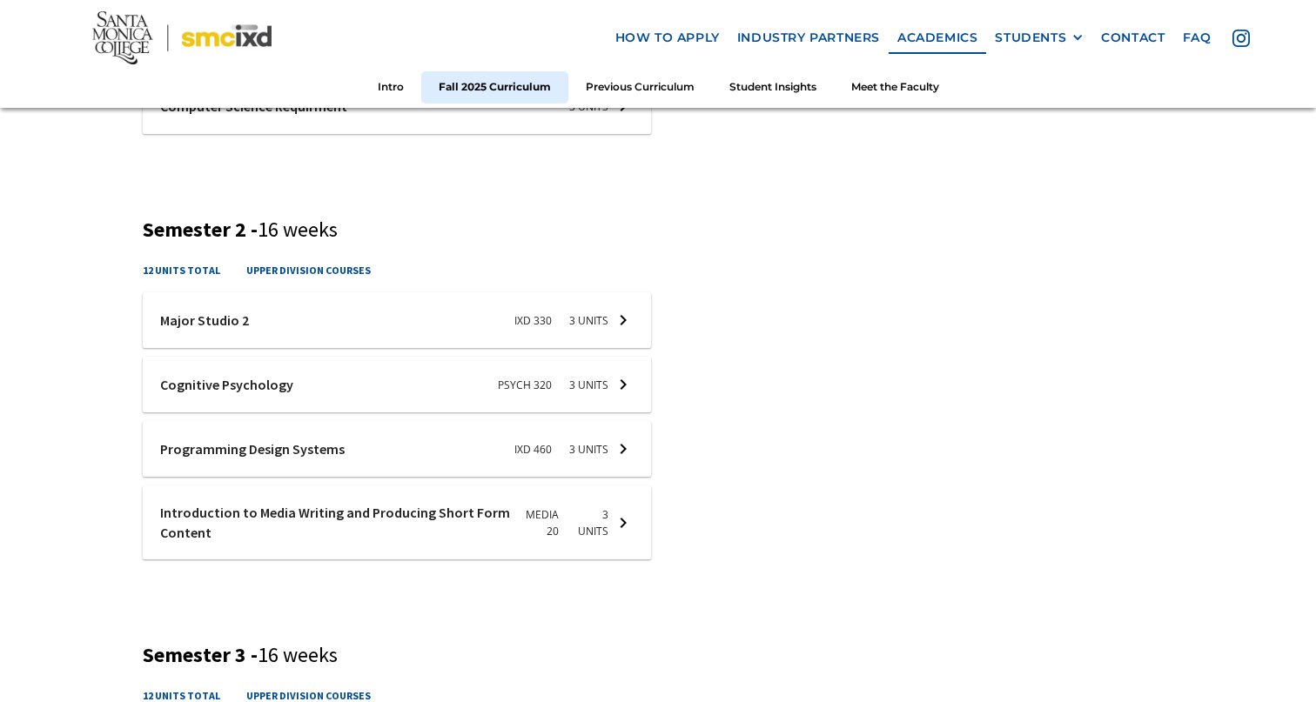
scroll to position [769, 0]
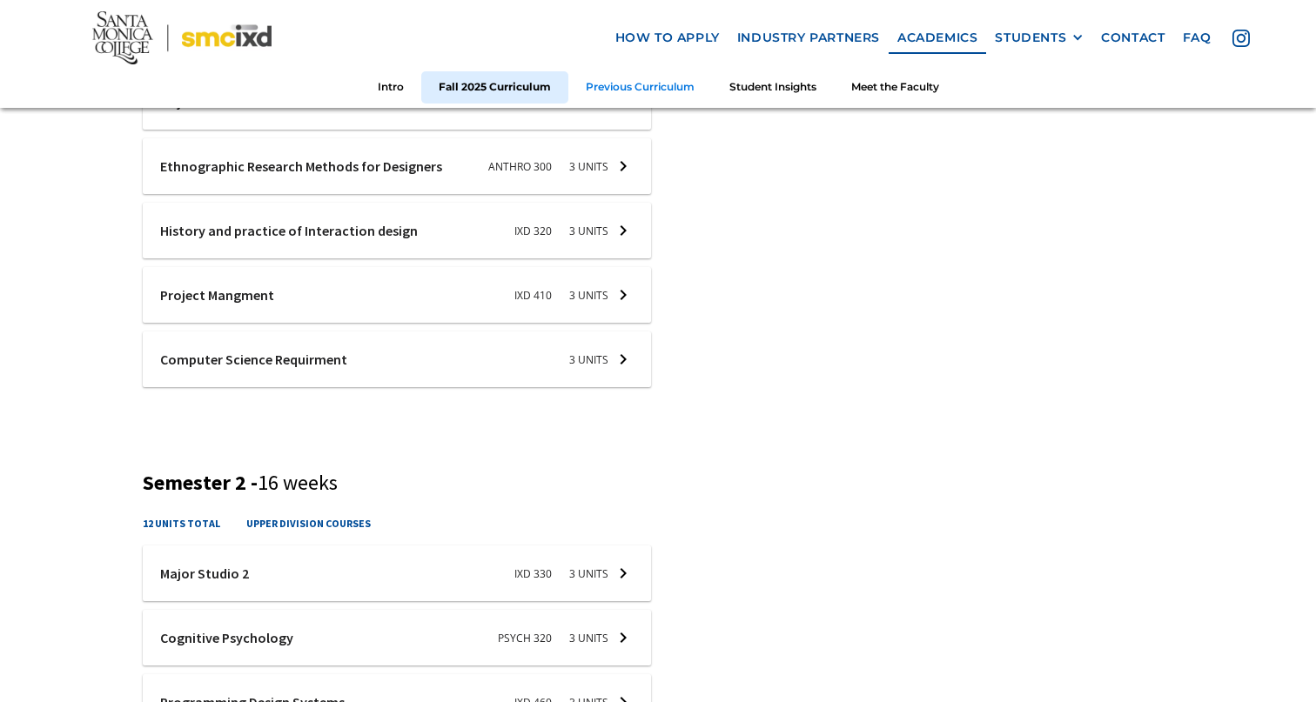
click at [638, 96] on link "Previous Curriculum" at bounding box center [640, 87] width 144 height 32
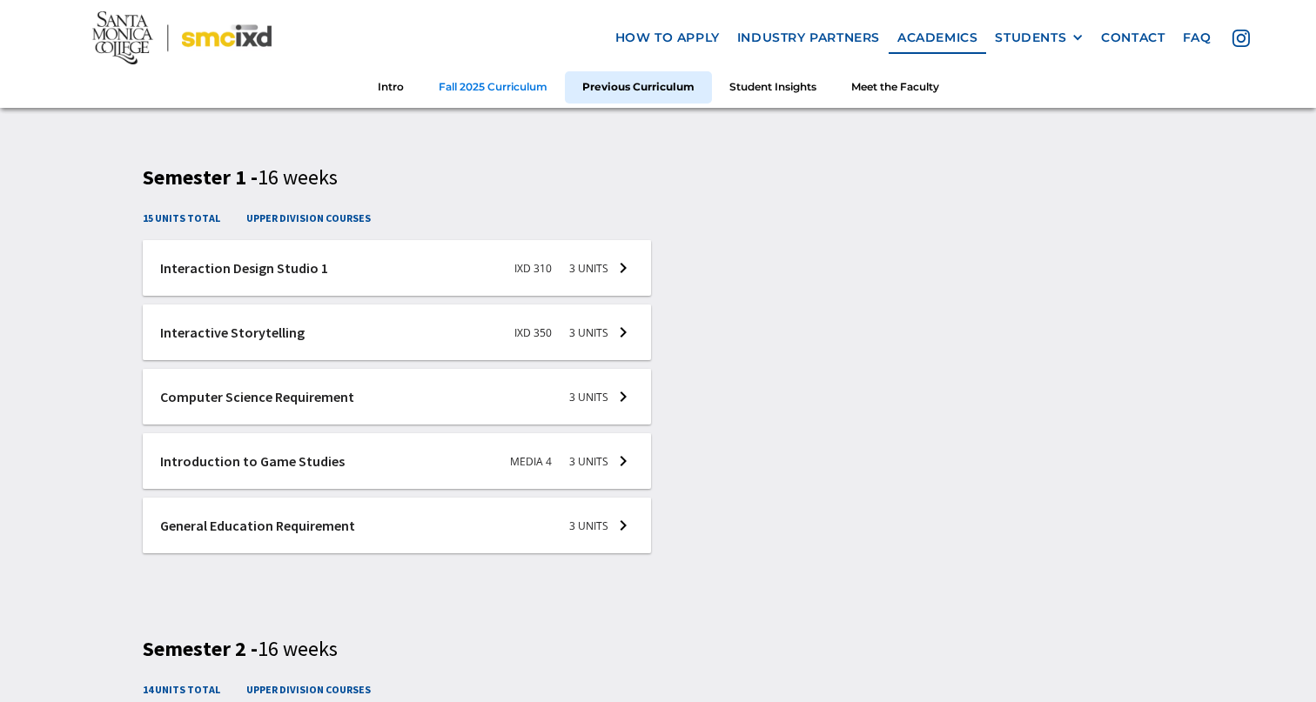
scroll to position [2532, 0]
click at [533, 91] on link "Fall 2025 Curriculum" at bounding box center [493, 87] width 144 height 32
